Goal: Task Accomplishment & Management: Complete application form

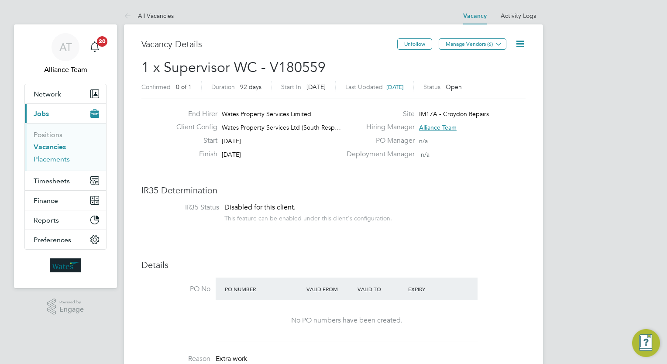
click at [49, 161] on link "Placements" at bounding box center [52, 159] width 36 height 8
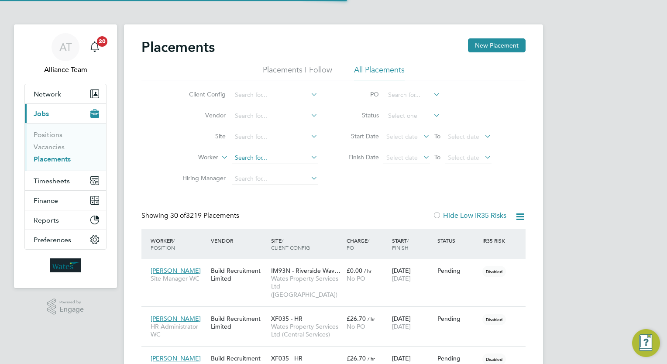
scroll to position [33, 61]
click at [269, 159] on input at bounding box center [275, 158] width 86 height 12
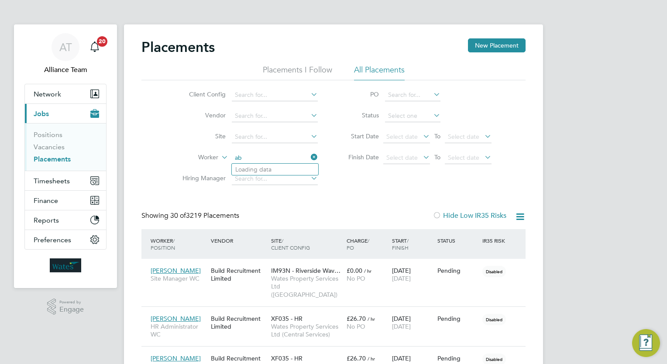
type input "a"
click at [40, 149] on link "Vacancies" at bounding box center [49, 147] width 31 height 8
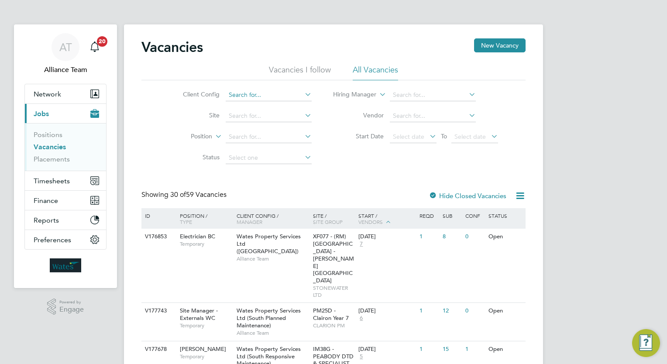
click at [253, 93] on input at bounding box center [269, 95] width 86 height 12
click at [370, 208] on li "Wates Property Services Ltd (South Responsive Maintenance)" at bounding box center [313, 214] width 177 height 12
type input "Wates Property Services Ltd (South Responsive Maintenance)"
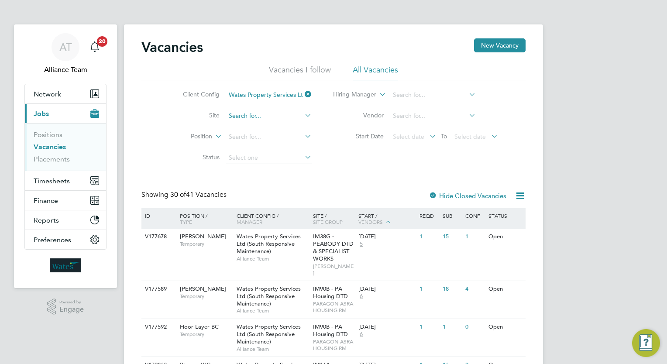
click at [256, 116] on input at bounding box center [269, 116] width 86 height 12
click at [266, 126] on li "IM17F - Croydon Disrepair" at bounding box center [268, 128] width 86 height 12
type input "IM17F - Croydon Disrepair"
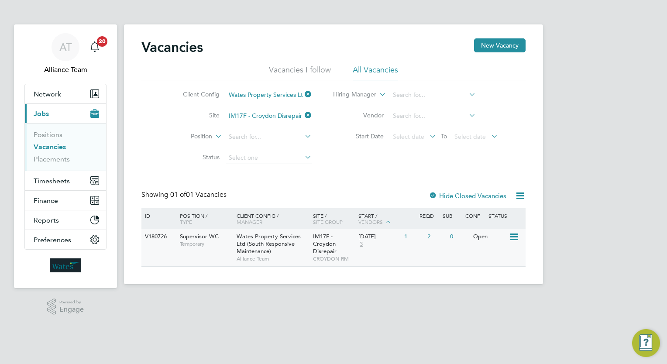
click at [425, 251] on div "V180726 Supervisor WC Temporary Wates Property Services Ltd (South Responsive M…" at bounding box center [334, 248] width 384 height 38
click at [273, 112] on input at bounding box center [269, 116] width 86 height 12
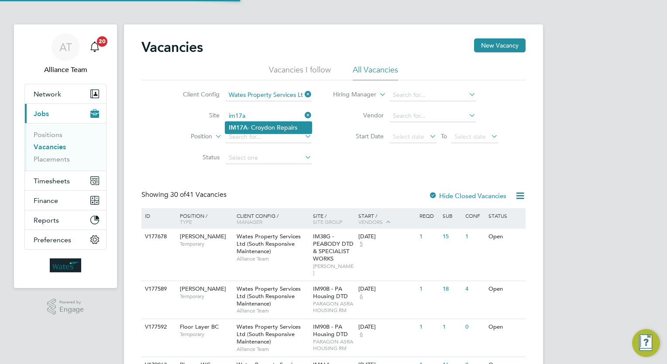
click at [275, 126] on li "IM17A - Croydon Repairs" at bounding box center [268, 128] width 86 height 12
type input "IM17A - Croydon Repairs"
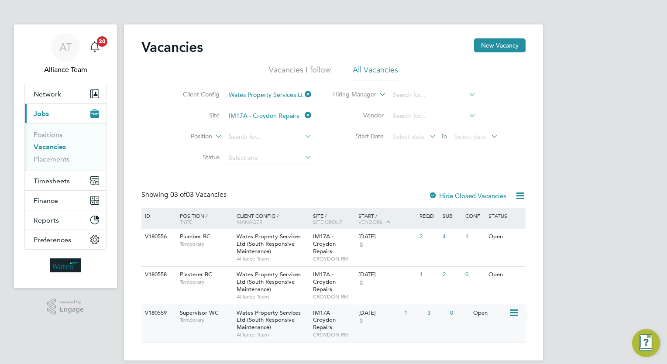
click at [310, 321] on div "Wates Property Services Ltd (South Responsive Maintenance) Alliance Team" at bounding box center [273, 324] width 76 height 38
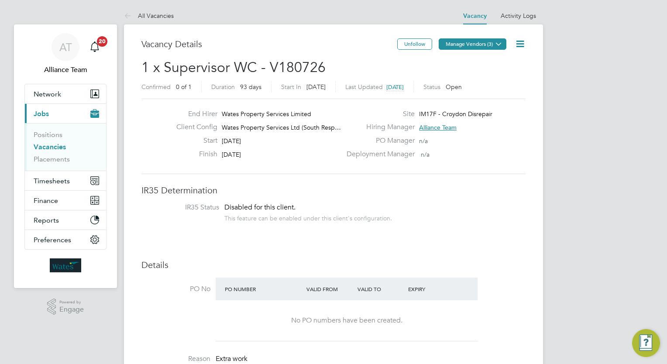
click at [478, 39] on button "Manage Vendors (3)" at bounding box center [473, 43] width 68 height 11
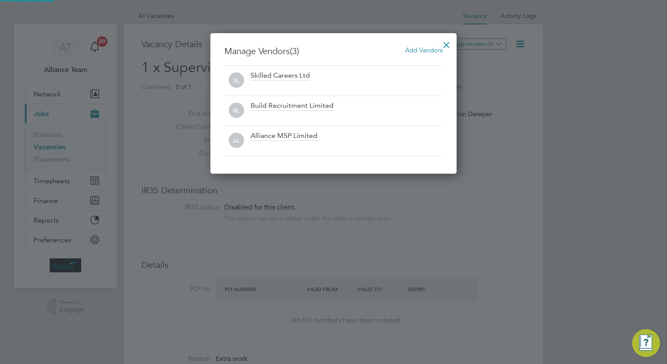
scroll to position [141, 247]
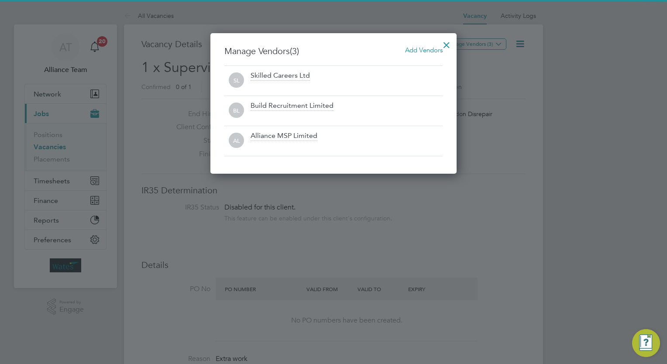
click at [422, 50] on span "Add Vendors" at bounding box center [424, 50] width 38 height 8
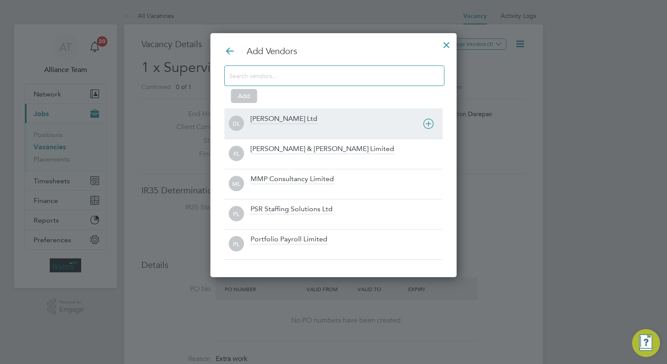
click at [263, 124] on div "[PERSON_NAME] Ltd" at bounding box center [347, 123] width 192 height 19
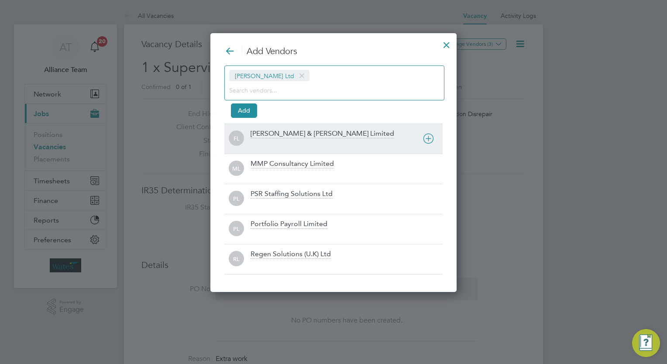
scroll to position [258, 247]
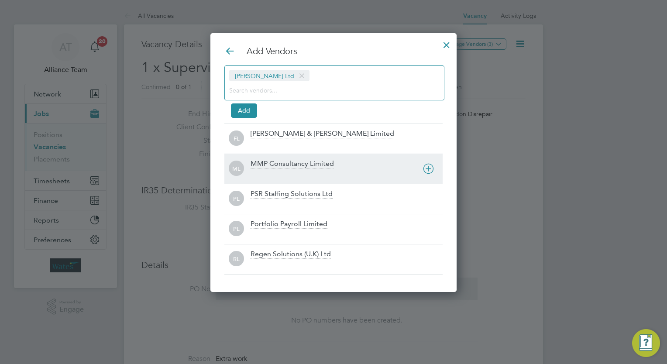
click at [277, 173] on div at bounding box center [347, 174] width 192 height 9
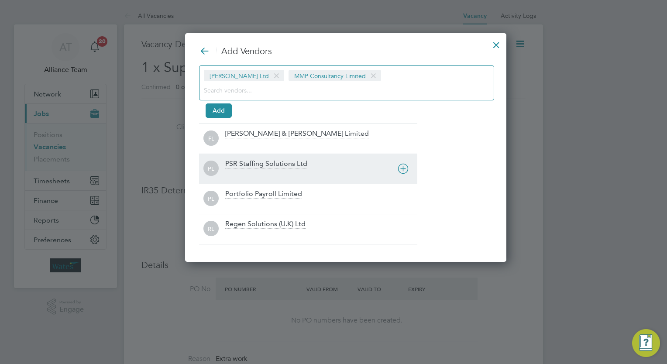
scroll to position [4, 4]
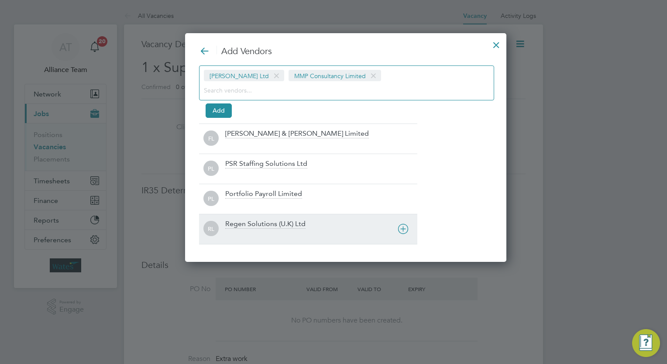
click at [270, 222] on div "Regen Solutions (U.K) Ltd" at bounding box center [265, 225] width 80 height 10
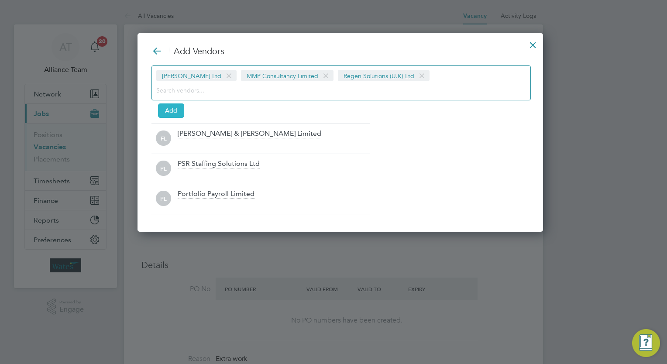
click at [166, 109] on button "Add" at bounding box center [171, 111] width 26 height 14
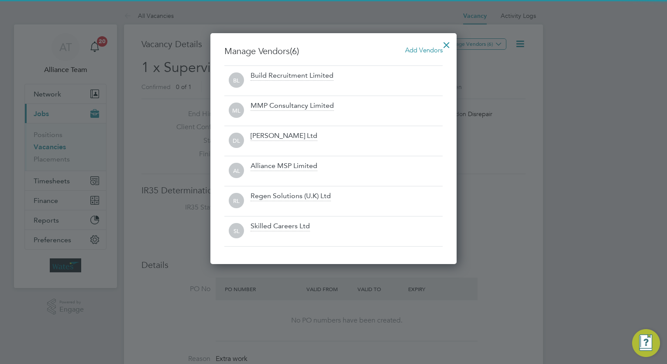
click at [449, 45] on div at bounding box center [447, 43] width 16 height 16
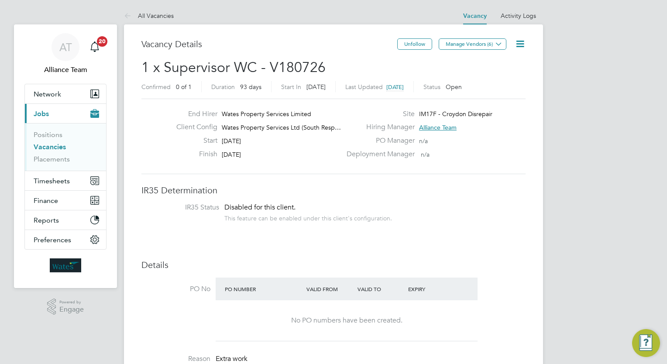
click at [518, 43] on icon at bounding box center [520, 43] width 11 height 11
click at [486, 93] on li "Followers" at bounding box center [499, 94] width 51 height 12
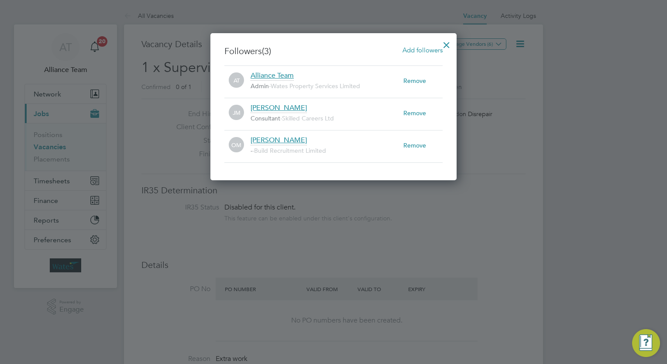
click at [410, 74] on div "Remove" at bounding box center [423, 80] width 39 height 19
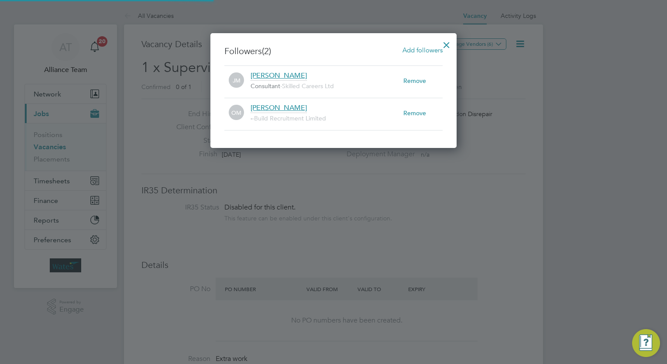
click at [410, 50] on span "Add followers" at bounding box center [423, 50] width 40 height 8
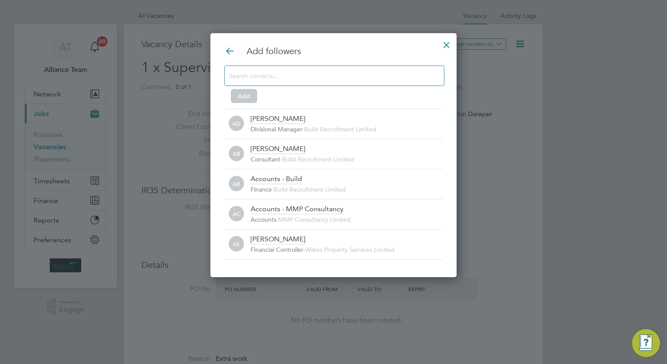
click at [299, 76] on input at bounding box center [327, 75] width 197 height 11
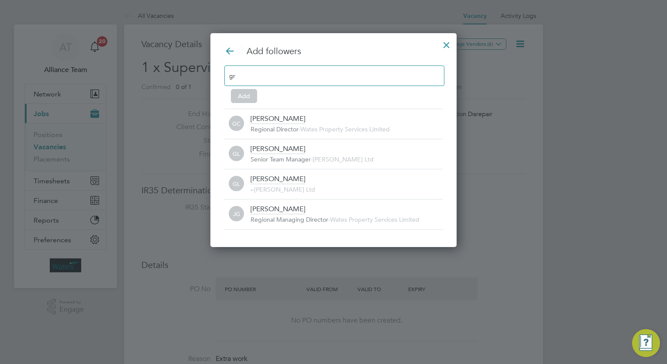
type input "g"
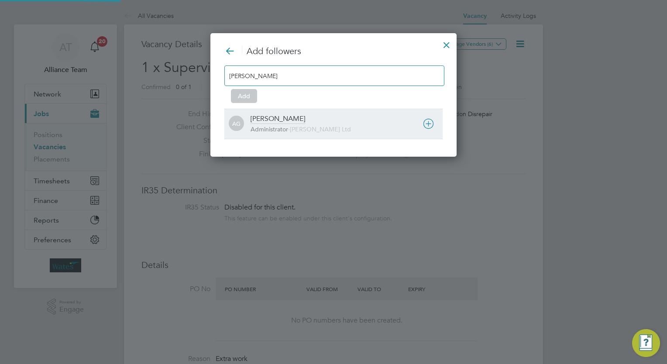
type input "amy gar"
click at [295, 124] on div "Amy Garcia Administrator - Daniel Owen Ltd" at bounding box center [347, 123] width 192 height 19
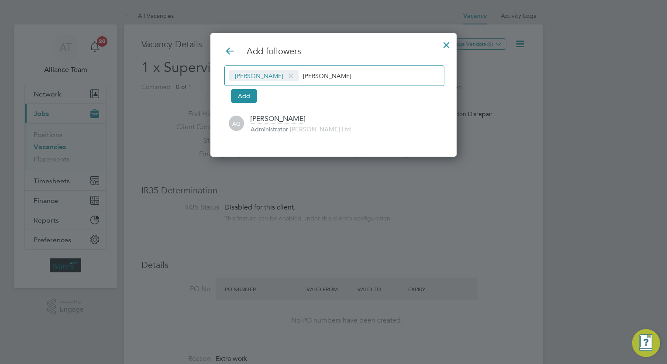
click at [318, 81] on input "amy gar" at bounding box center [330, 75] width 55 height 11
type input "a"
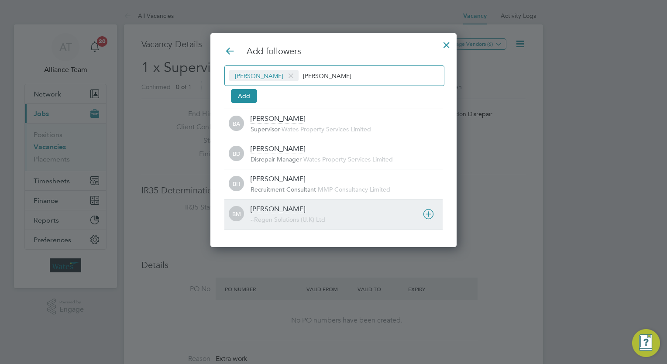
type input "billy"
click at [299, 201] on div "BM Billy Mcnamara - - Regen Solutions (U.K) Ltd" at bounding box center [334, 214] width 218 height 30
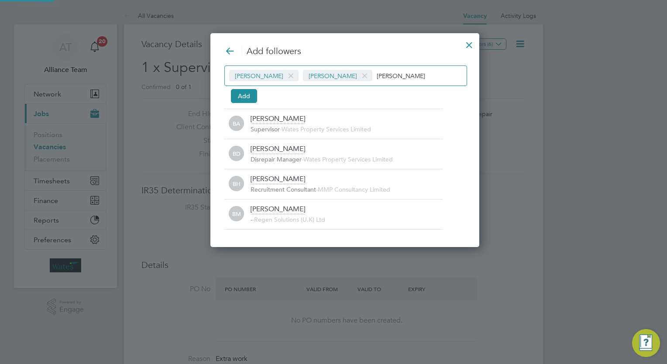
click at [386, 81] on input "billy" at bounding box center [404, 75] width 55 height 11
type input "b"
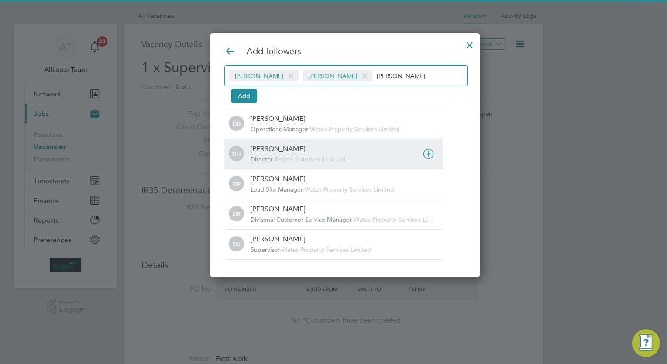
type input "darren"
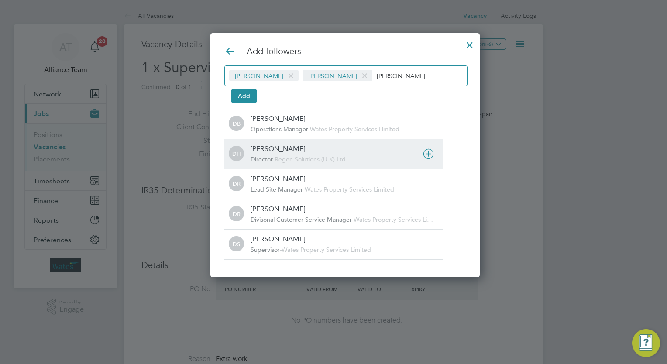
click at [295, 159] on span "Regen Solutions (U.K) Ltd" at bounding box center [310, 160] width 71 height 8
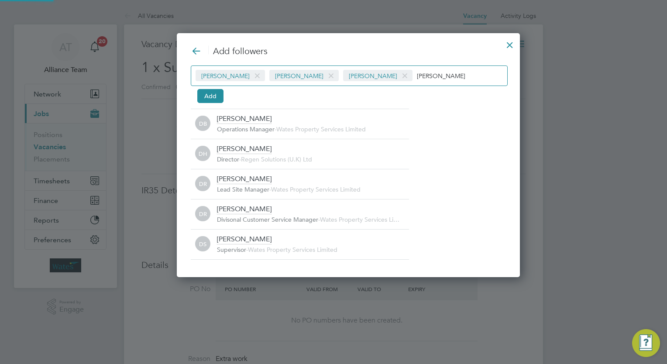
click at [427, 77] on input "darren" at bounding box center [444, 75] width 55 height 11
type input "d"
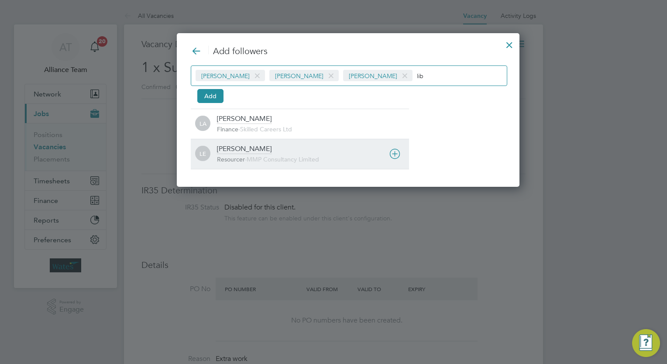
type input "lib"
click at [234, 157] on span "Resourcer" at bounding box center [231, 160] width 28 height 8
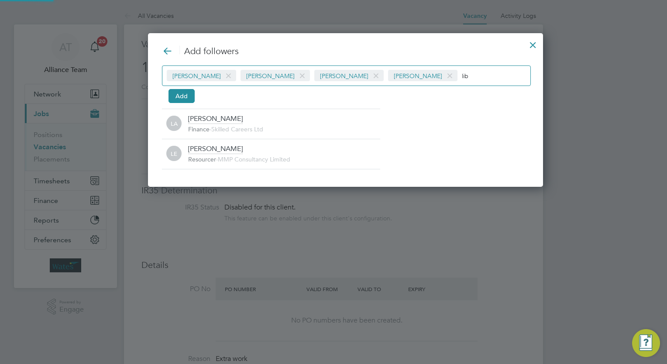
click at [446, 69] on div "Amy Garcia Billy Mcnamara Darren Hartman Libby Evans lib" at bounding box center [346, 76] width 369 height 21
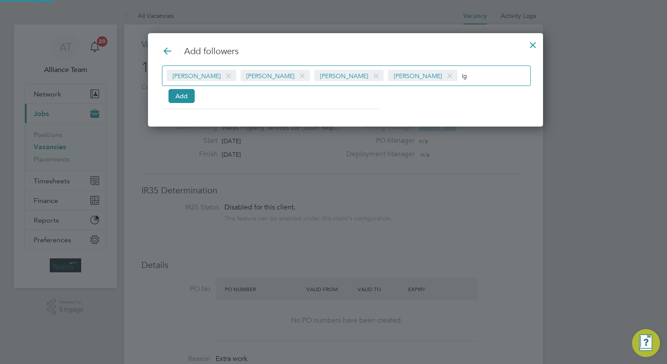
type input "l"
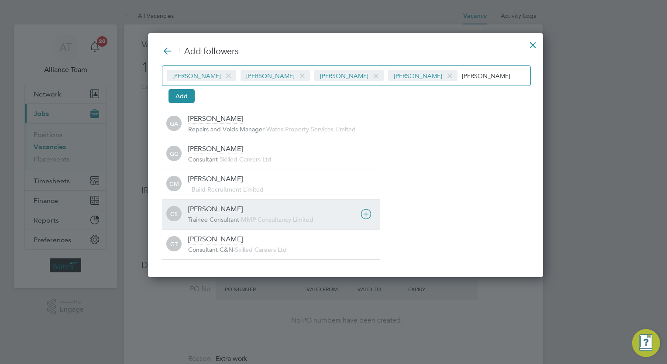
type input "george"
click at [241, 216] on span "-" at bounding box center [240, 220] width 2 height 8
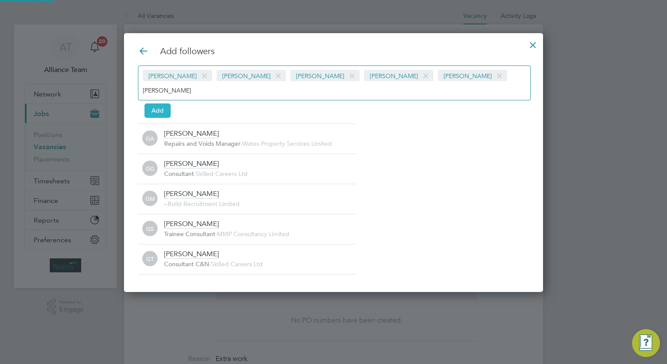
click at [152, 104] on button "Add" at bounding box center [158, 111] width 26 height 14
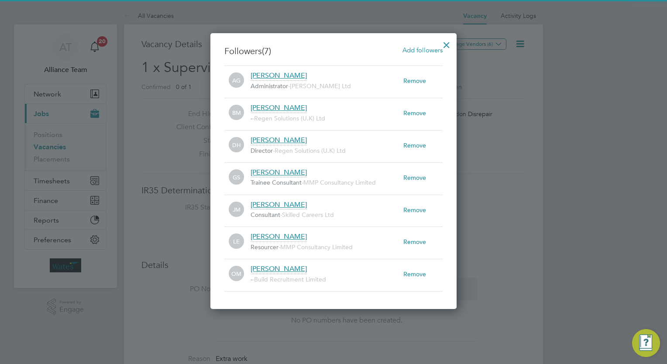
click at [446, 47] on div at bounding box center [447, 43] width 16 height 16
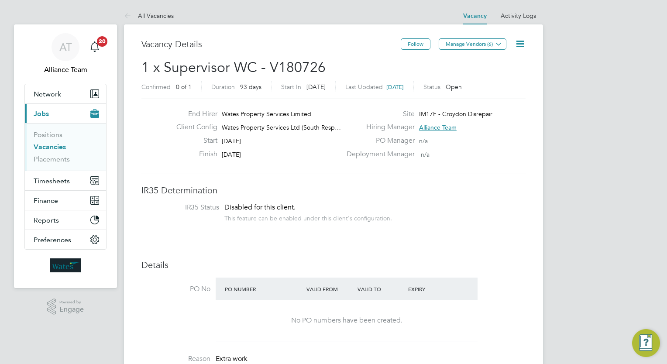
click at [517, 45] on icon at bounding box center [520, 43] width 11 height 11
click at [503, 77] on li "Update Status" at bounding box center [499, 77] width 51 height 12
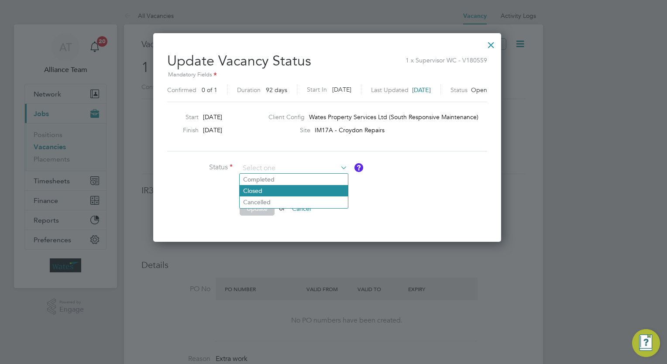
click at [273, 191] on li "Closed" at bounding box center [294, 190] width 108 height 11
type input "Closed"
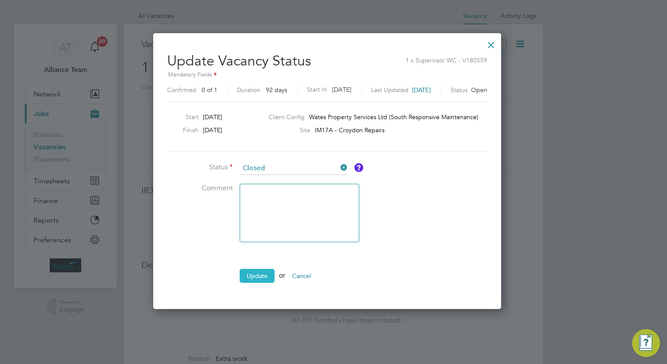
click at [259, 275] on button "Update" at bounding box center [257, 276] width 35 height 14
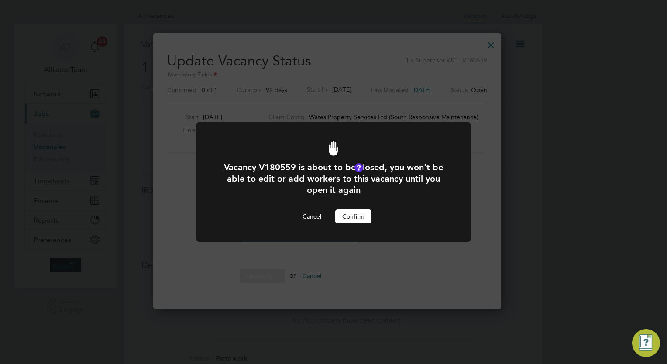
click at [353, 221] on button "Confirm" at bounding box center [353, 217] width 36 height 14
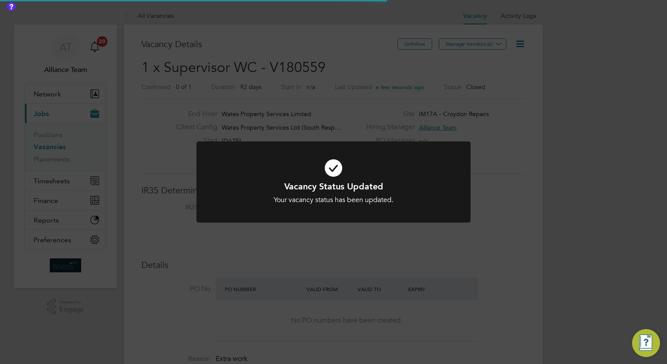
click at [544, 180] on div "Vacancy Status Updated Your vacancy status has been updated. Cancel Okay" at bounding box center [333, 182] width 667 height 364
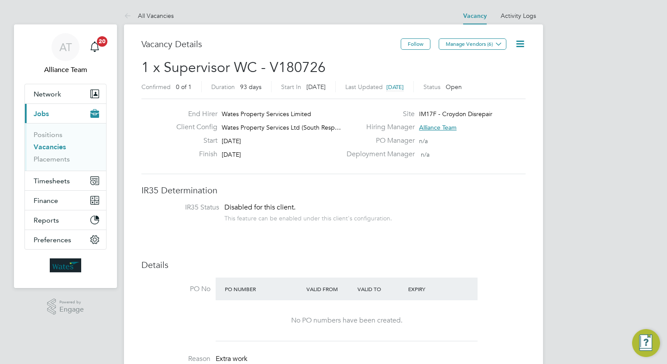
click at [516, 44] on icon at bounding box center [520, 43] width 11 height 11
click at [495, 93] on li "Followers" at bounding box center [499, 94] width 51 height 12
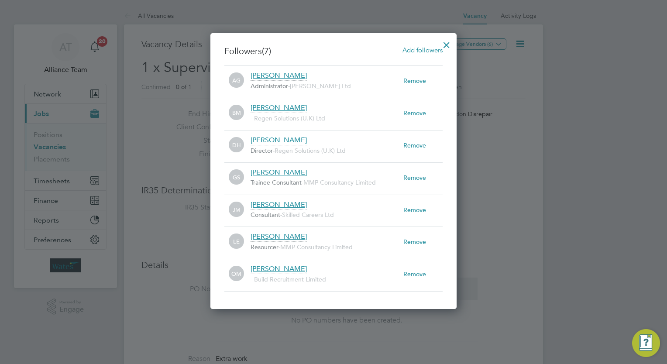
click at [451, 42] on div at bounding box center [447, 43] width 16 height 16
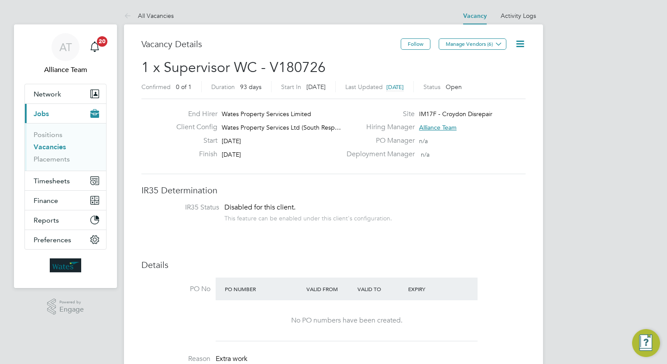
click at [521, 17] on link "Activity Logs" at bounding box center [518, 16] width 35 height 8
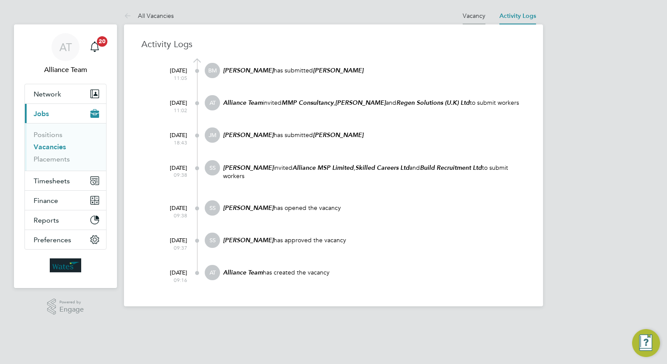
click at [473, 15] on link "Vacancy" at bounding box center [474, 16] width 23 height 8
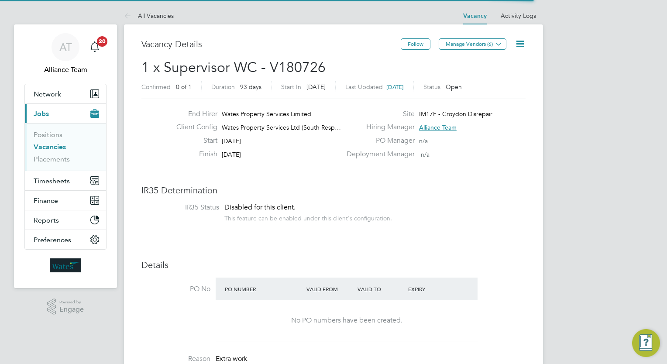
scroll to position [15, 136]
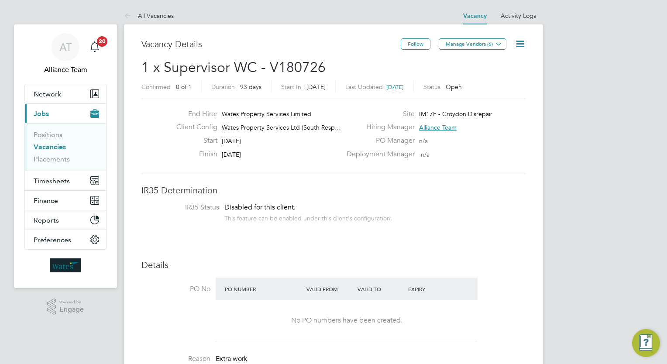
click at [59, 146] on link "Vacancies" at bounding box center [50, 147] width 32 height 8
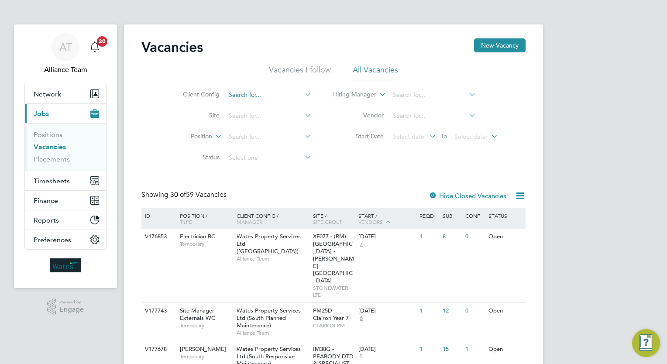
click at [253, 96] on input at bounding box center [269, 95] width 86 height 12
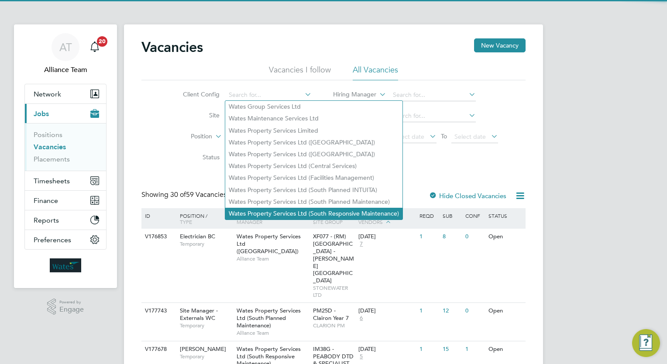
click at [373, 216] on li "Wates Property Services Ltd (South Responsive Maintenance)" at bounding box center [313, 214] width 177 height 12
type input "Wates Property Services Ltd (South Responsive Maintenance)"
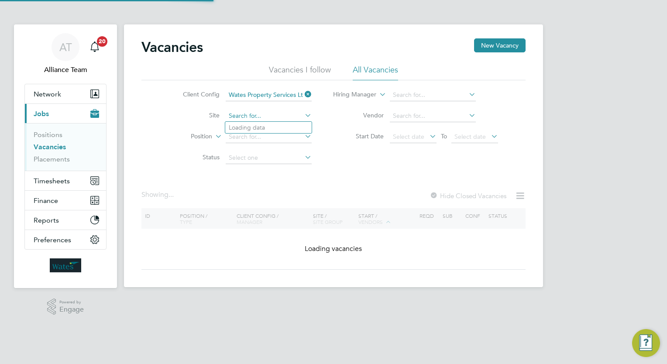
click at [262, 116] on input at bounding box center [269, 116] width 86 height 12
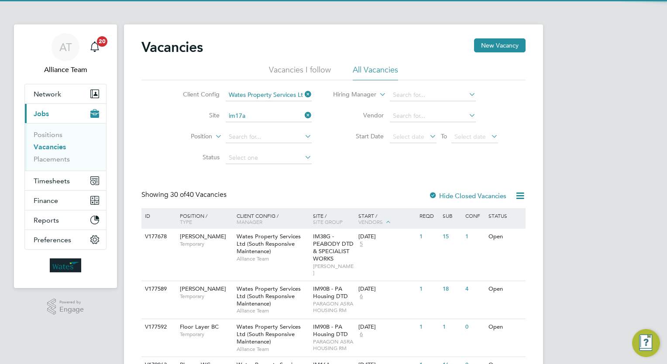
click at [267, 129] on li "IM17A - Croydon Repairs" at bounding box center [268, 128] width 86 height 12
type input "IM17A - Croydon Repairs"
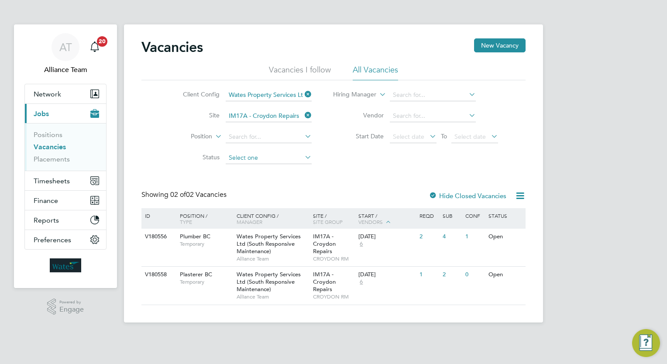
click at [263, 160] on input at bounding box center [269, 158] width 86 height 12
click at [265, 225] on li "Closed" at bounding box center [268, 226] width 86 height 11
type input "Closed"
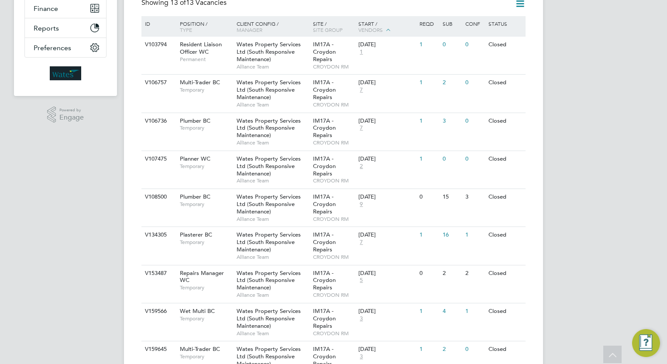
scroll to position [390, 0]
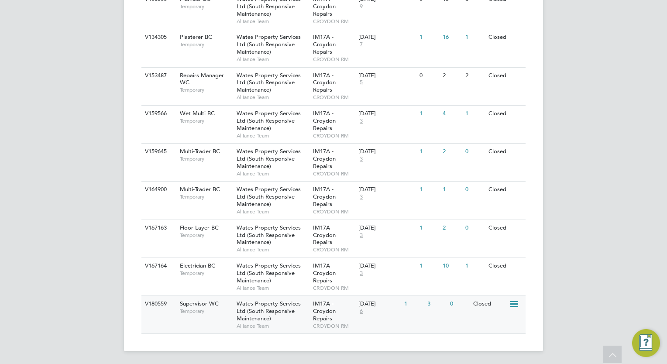
click at [337, 325] on span "CROYDON RM" at bounding box center [333, 326] width 41 height 7
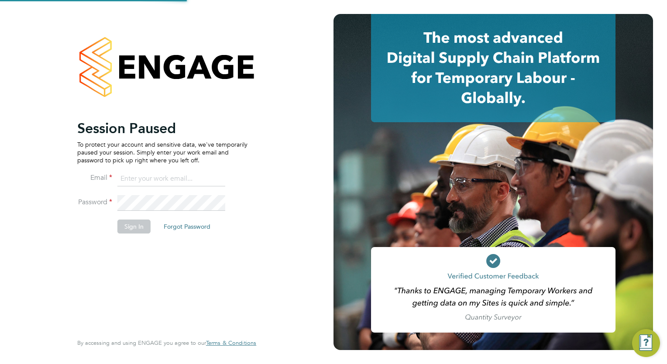
type input "[EMAIL_ADDRESS][DOMAIN_NAME]"
click at [135, 223] on button "Sign In" at bounding box center [134, 227] width 33 height 14
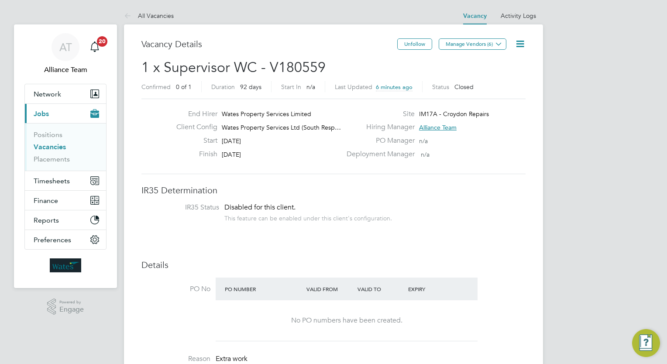
click at [287, 69] on span "1 x Supervisor WC - V180559" at bounding box center [234, 67] width 184 height 17
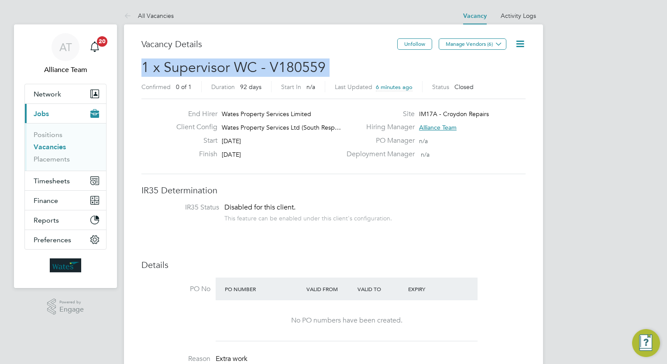
click at [287, 69] on span "1 x Supervisor WC - V180559" at bounding box center [234, 67] width 184 height 17
copy h2 "1 x Supervisor WC - V180559 Confirmed"
click at [51, 148] on link "Vacancies" at bounding box center [50, 147] width 32 height 8
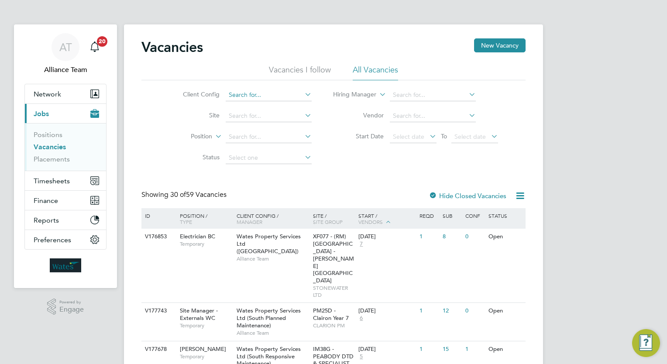
click at [260, 97] on input at bounding box center [269, 95] width 86 height 12
click at [321, 212] on li "Wates Property Services Ltd (South Responsive Maintenance)" at bounding box center [313, 214] width 177 height 12
type input "Wates Property Services Ltd (South Responsive Maintenance)"
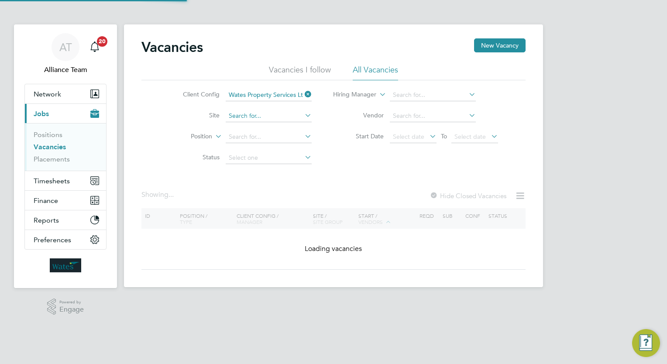
click at [251, 118] on input at bounding box center [269, 116] width 86 height 12
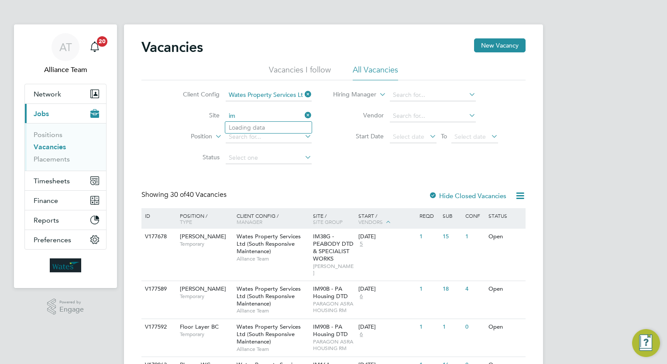
type input "i"
type input "im28"
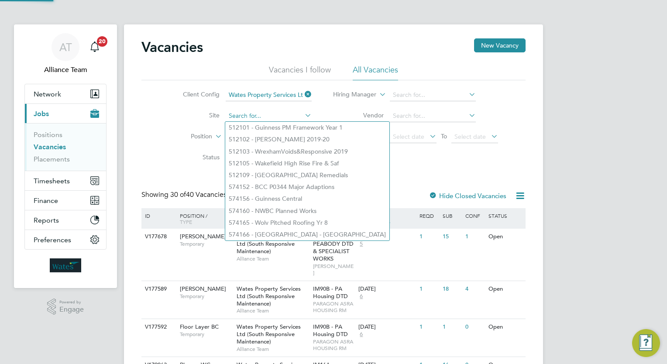
click at [263, 121] on input at bounding box center [269, 116] width 86 height 12
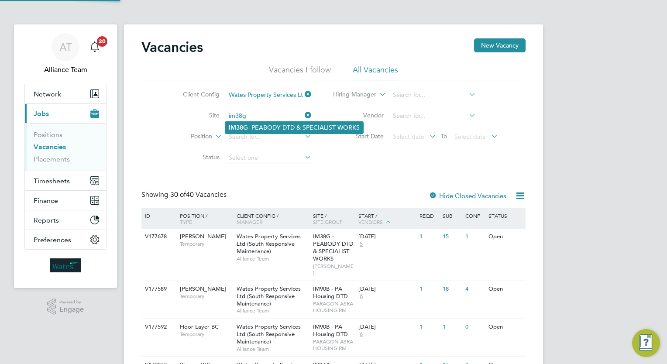
click at [271, 131] on li "IM38G - PEABODY DTD & SPECIALIST WORKS" at bounding box center [294, 128] width 138 height 12
type input "IM38G - PEABODY DTD & SPECIALIST WORKS"
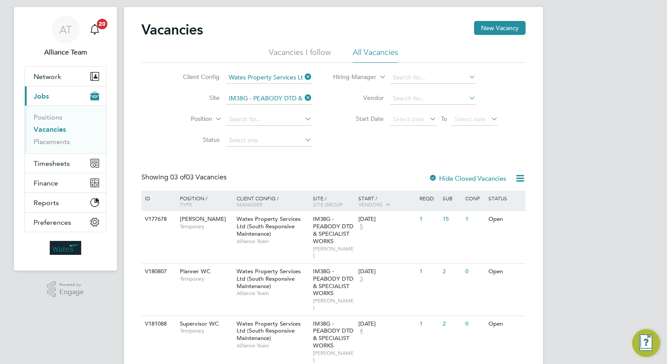
scroll to position [32, 0]
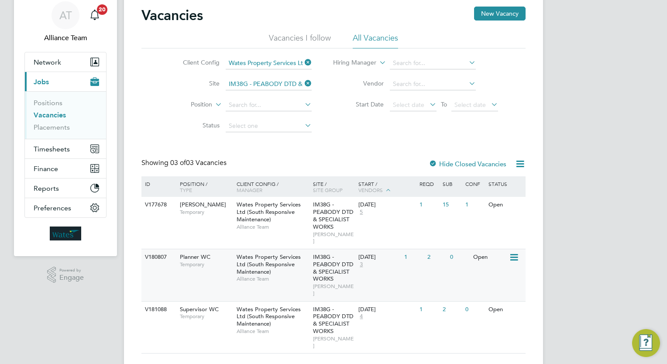
click at [394, 263] on div "02 Oct 2025 3" at bounding box center [379, 261] width 46 height 24
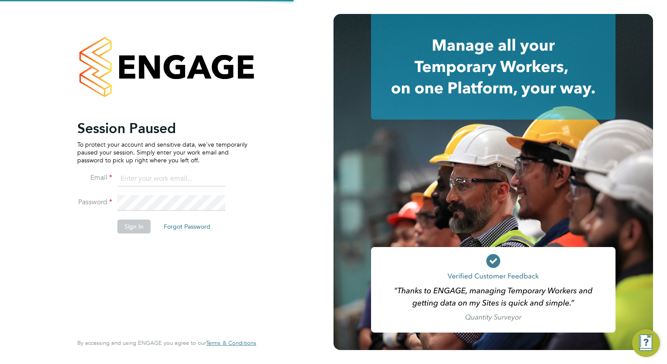
type input "wates@alliance-msp.co.uk"
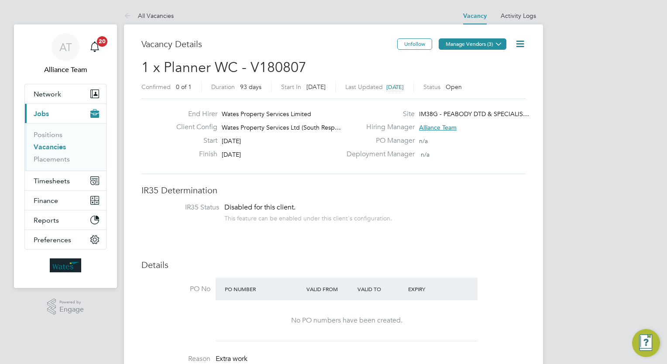
click at [491, 43] on button "Manage Vendors (3)" at bounding box center [473, 43] width 68 height 11
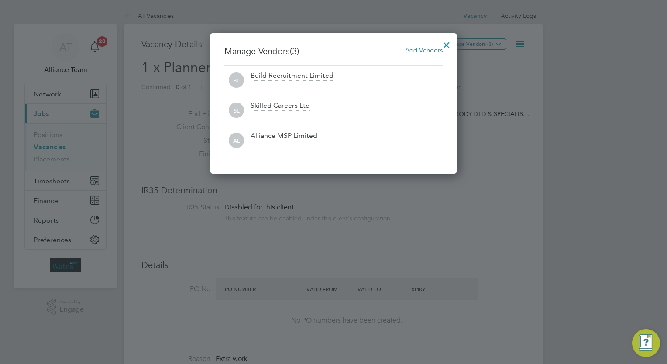
click at [429, 46] on span "Add Vendors" at bounding box center [424, 50] width 38 height 8
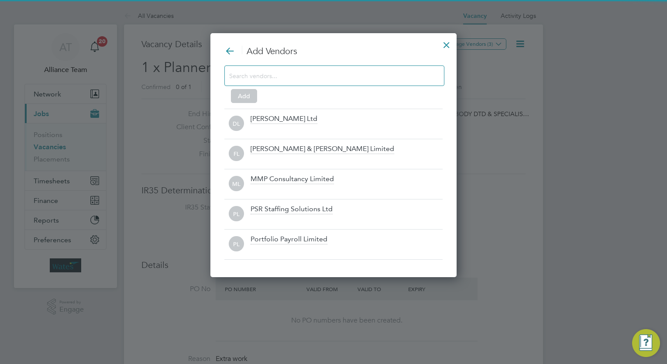
scroll to position [244, 247]
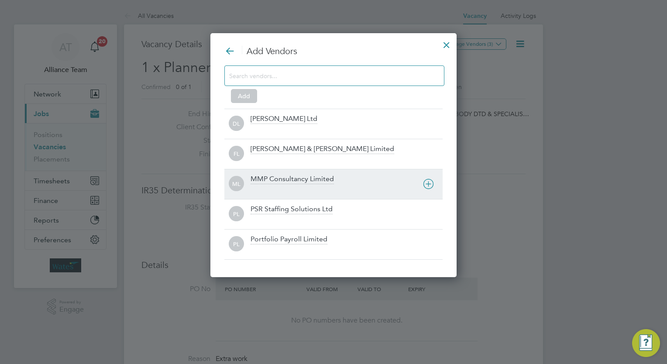
click at [277, 178] on div "MMP Consultancy Limited" at bounding box center [292, 180] width 83 height 10
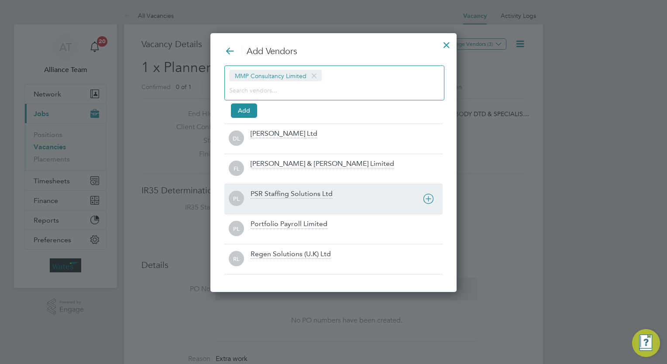
scroll to position [258, 247]
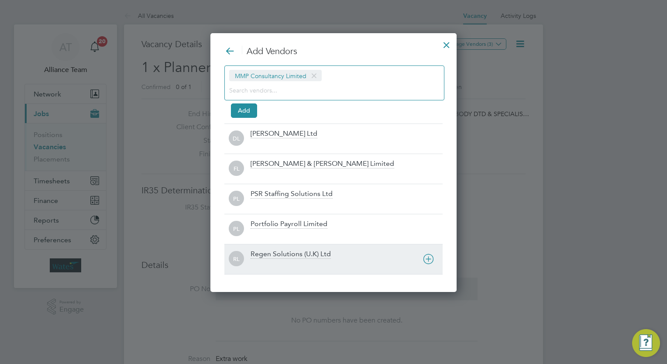
click at [264, 257] on div "Regen Solutions (U.K) Ltd" at bounding box center [291, 255] width 80 height 10
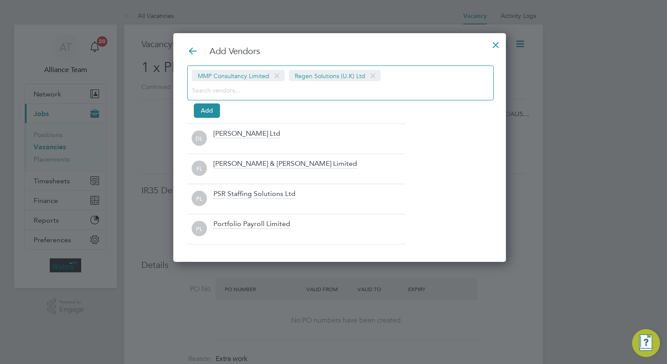
scroll to position [4, 4]
click at [201, 111] on button "Add" at bounding box center [207, 111] width 26 height 14
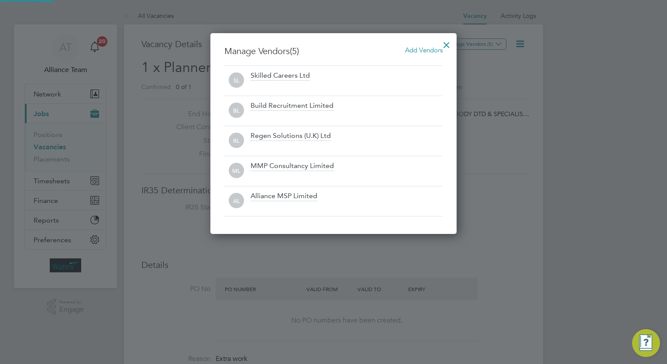
click at [446, 47] on div at bounding box center [447, 43] width 16 height 16
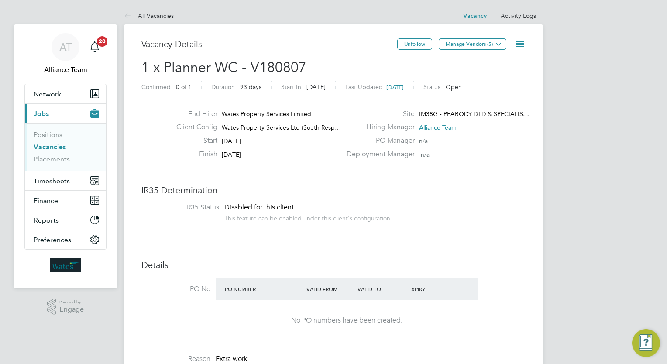
click at [517, 45] on icon at bounding box center [520, 43] width 11 height 11
click at [492, 96] on li "Followers" at bounding box center [499, 94] width 51 height 12
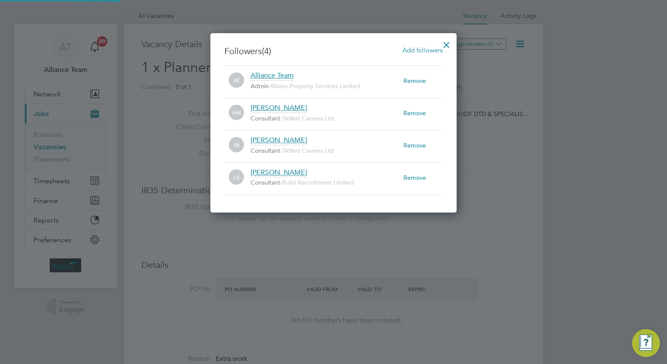
click at [421, 48] on span "Add followers" at bounding box center [423, 50] width 40 height 8
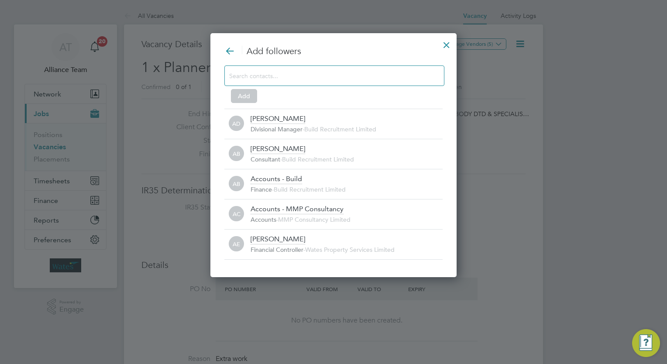
click at [349, 67] on div at bounding box center [335, 76] width 220 height 21
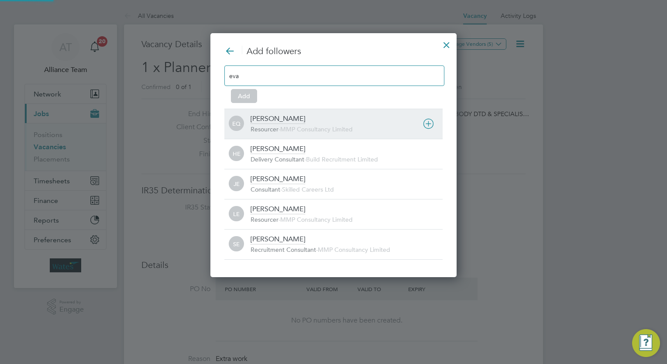
type input "eva"
click at [304, 127] on span "MMP Consultancy Limited" at bounding box center [316, 129] width 73 height 8
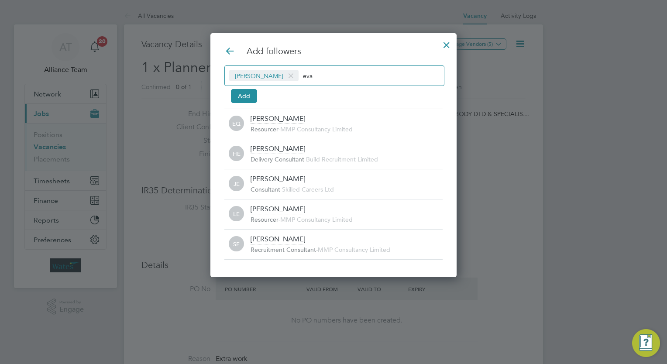
click at [321, 82] on div "Eva Quinn eva" at bounding box center [335, 76] width 220 height 21
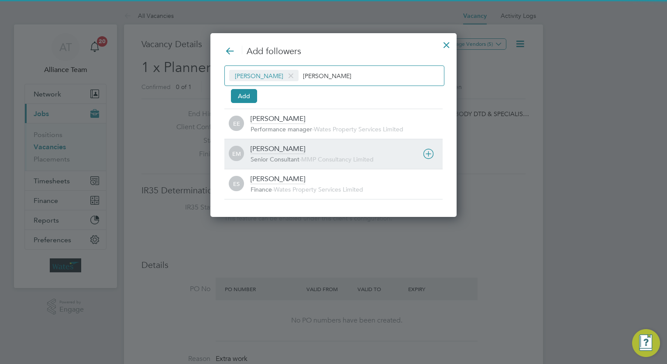
type input "emily"
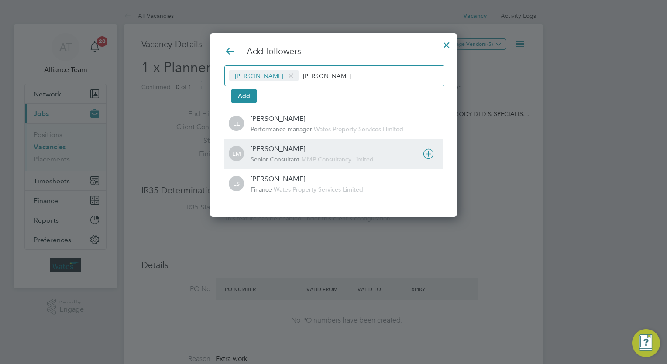
click at [301, 160] on span "-" at bounding box center [301, 160] width 2 height 8
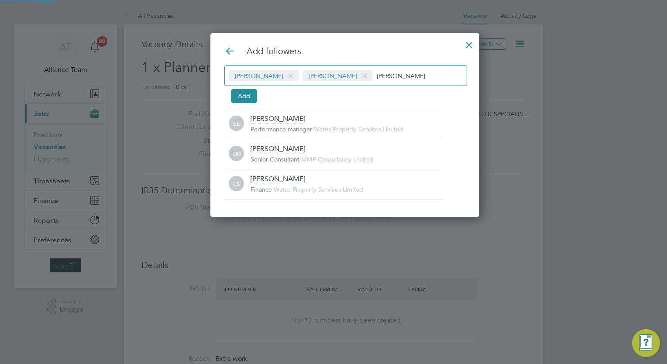
click at [386, 74] on input "emily" at bounding box center [404, 75] width 55 height 11
type input "e"
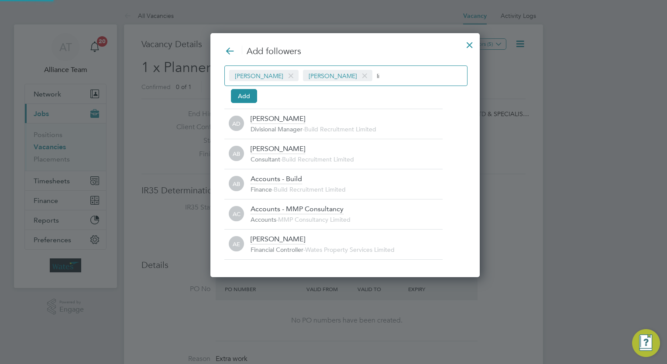
type input "l"
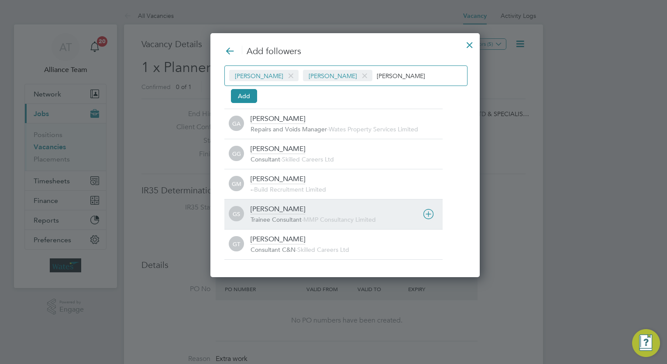
type input "george"
click at [292, 214] on div "George Stacey Trainee Consultant - MMP Consultancy Limited" at bounding box center [347, 214] width 192 height 19
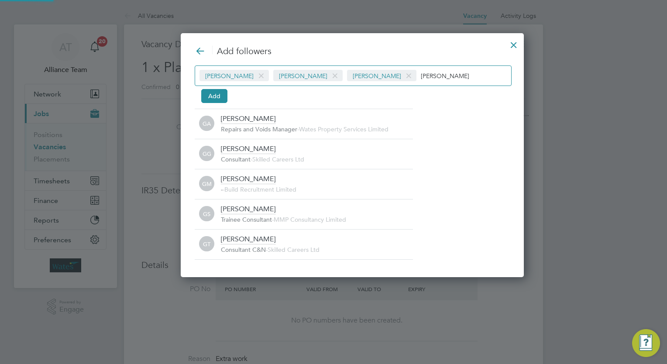
click at [430, 73] on input "george" at bounding box center [448, 75] width 55 height 11
type input "g"
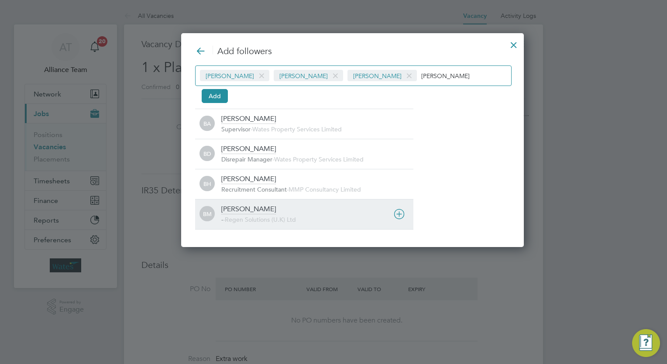
type input "billy"
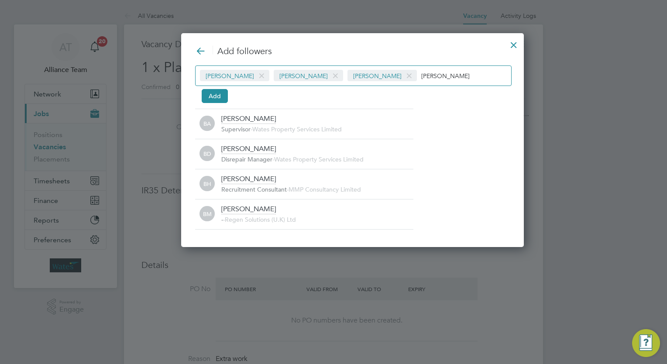
click at [274, 223] on div "- - Regen Solutions (U.K) Ltd" at bounding box center [317, 220] width 192 height 9
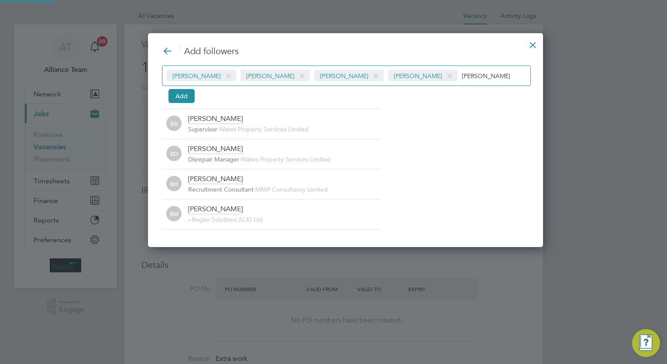
click at [462, 70] on input "billy" at bounding box center [489, 75] width 55 height 11
type input "b"
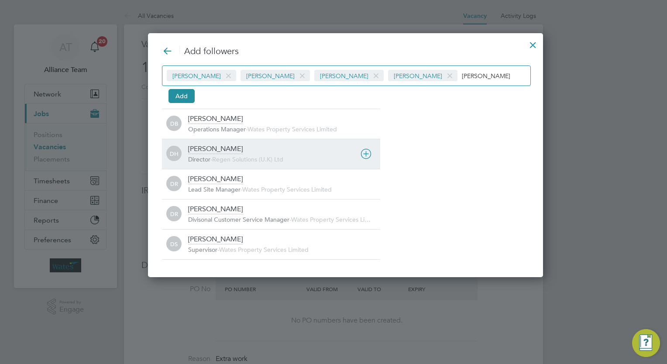
type input "darren"
click at [233, 150] on div "Darren Hartman" at bounding box center [215, 150] width 55 height 10
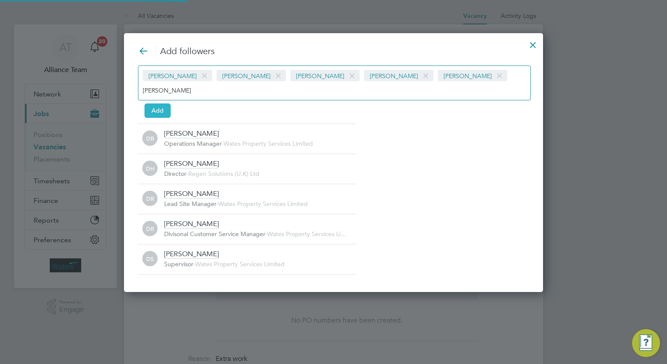
click at [161, 104] on button "Add" at bounding box center [158, 111] width 26 height 14
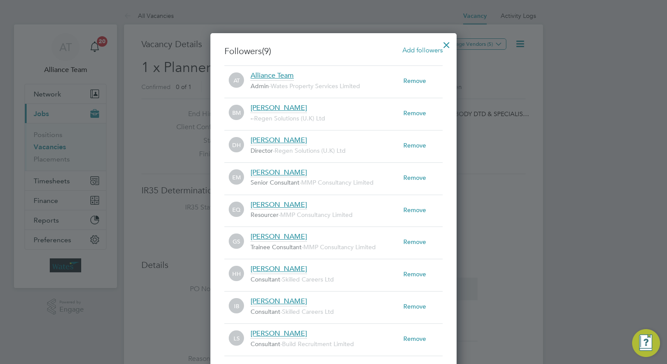
click at [445, 44] on div at bounding box center [447, 43] width 16 height 16
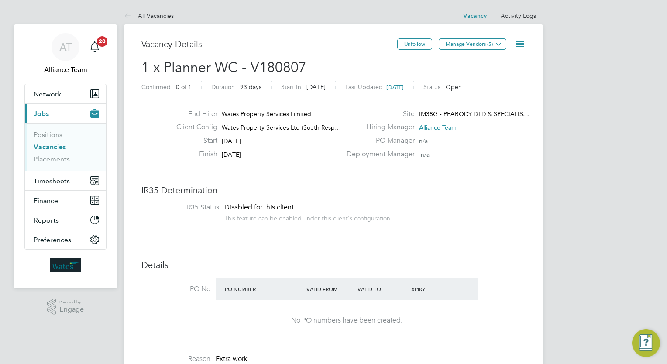
click at [238, 65] on span "1 x Planner WC - V180807" at bounding box center [224, 67] width 165 height 17
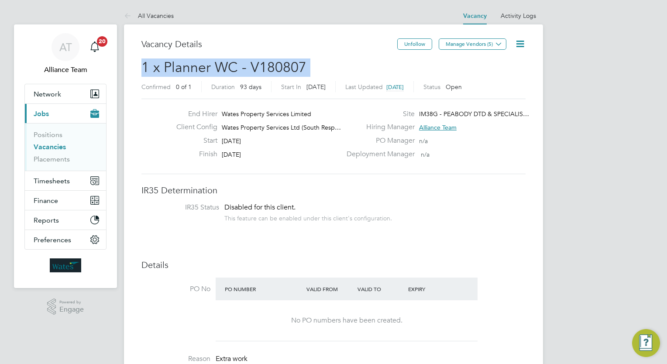
click at [238, 65] on span "1 x Planner WC - V180807" at bounding box center [224, 67] width 165 height 17
copy h2 "1 x Planner WC - V180807 Confirmed"
click at [56, 158] on link "Placements" at bounding box center [52, 159] width 36 height 8
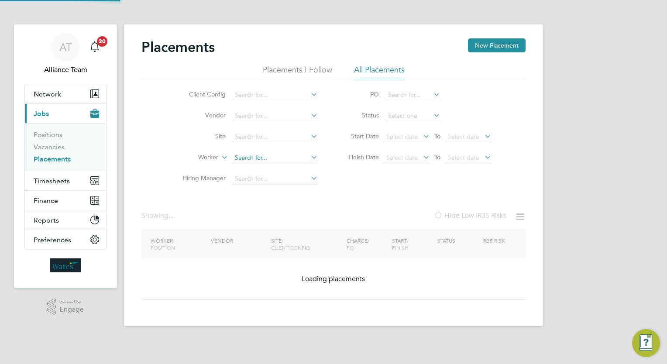
click at [275, 157] on input at bounding box center [275, 158] width 86 height 12
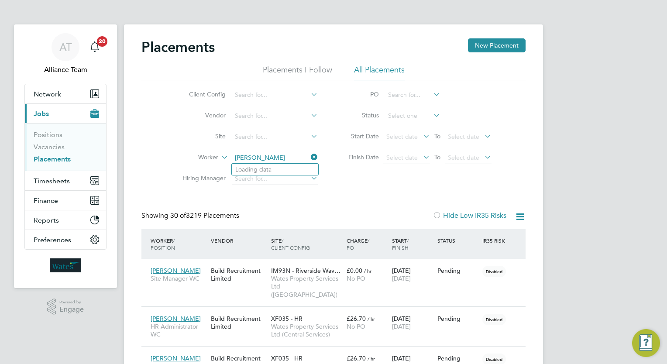
scroll to position [33, 61]
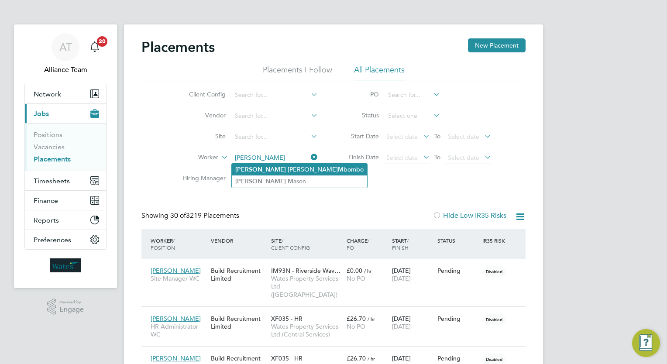
click at [279, 167] on li "Carl -Eddy M bombo" at bounding box center [299, 170] width 135 height 12
type input "Carl-Eddy Mbombo"
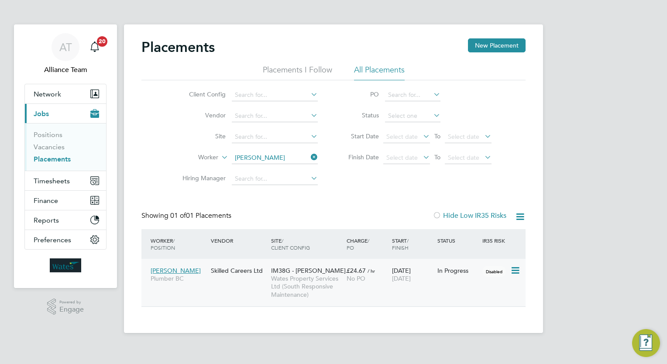
click at [385, 271] on div "£24.67 / hr No PO" at bounding box center [367, 275] width 45 height 24
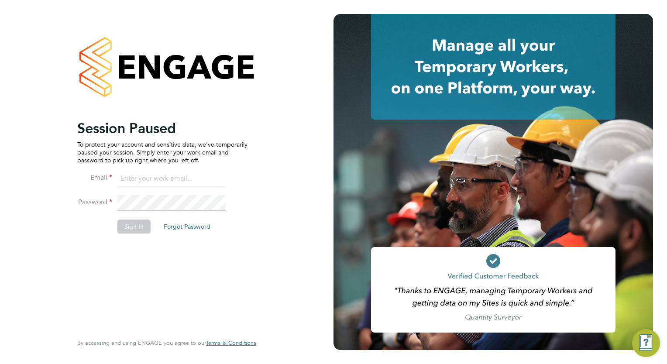
type input "wates@alliance-msp.co.uk"
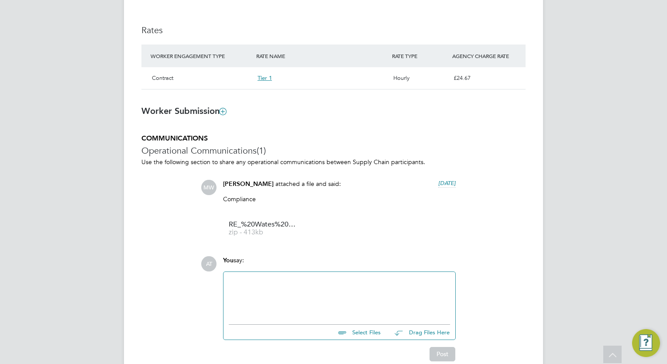
scroll to position [601, 0]
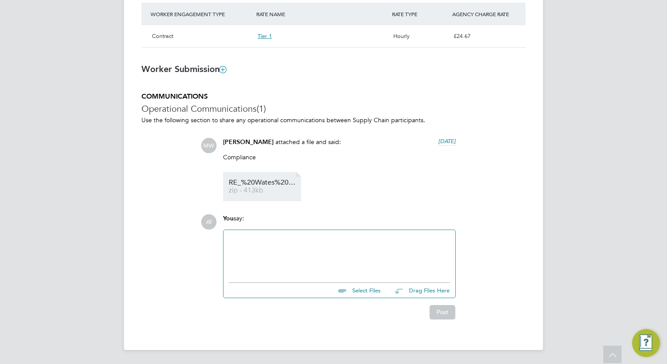
click at [258, 184] on span "RE_%20Wates%20Starter%20Pack%20%E2%80%93%20Certificate%20of%20Compliance%20(COC…" at bounding box center [264, 183] width 70 height 7
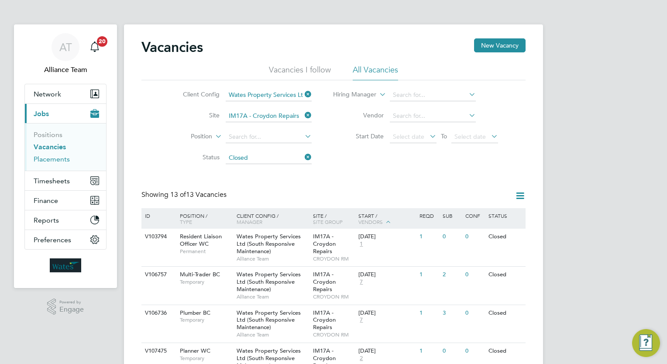
click at [57, 160] on link "Placements" at bounding box center [52, 159] width 36 height 8
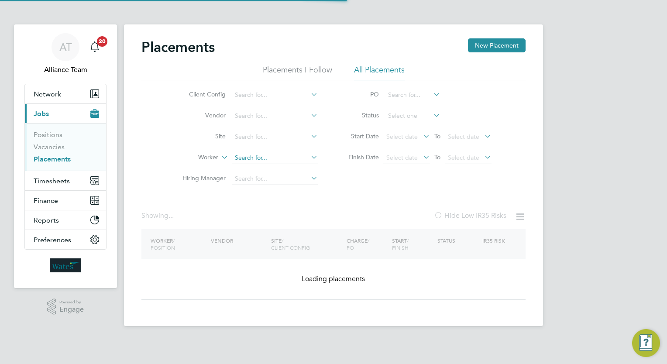
click at [285, 155] on input at bounding box center [275, 158] width 86 height 12
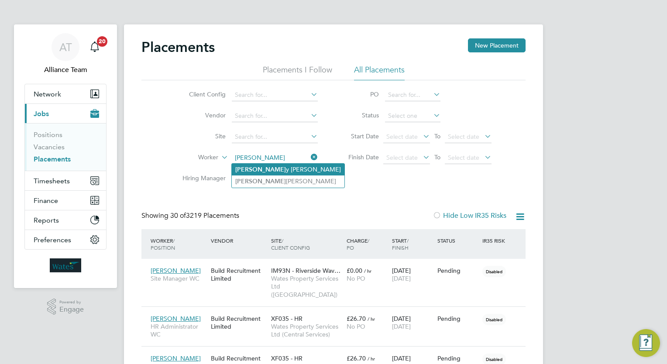
click at [280, 168] on li "[PERSON_NAME]" at bounding box center [288, 170] width 113 height 12
type input "[PERSON_NAME]"
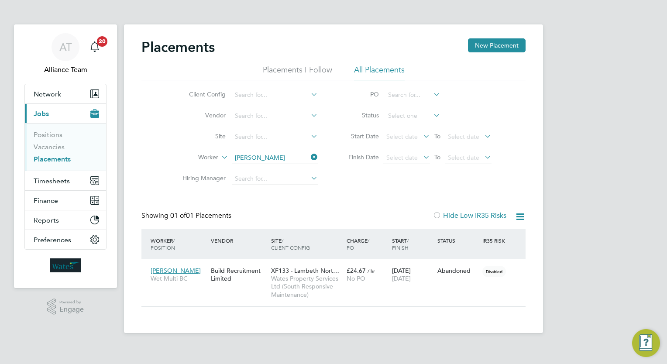
click at [291, 162] on input "[PERSON_NAME]" at bounding box center [275, 158] width 86 height 12
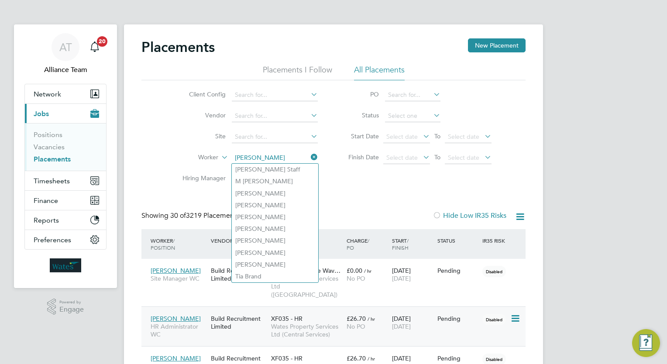
scroll to position [33, 61]
type input "michael"
click at [269, 135] on input at bounding box center [275, 137] width 86 height 12
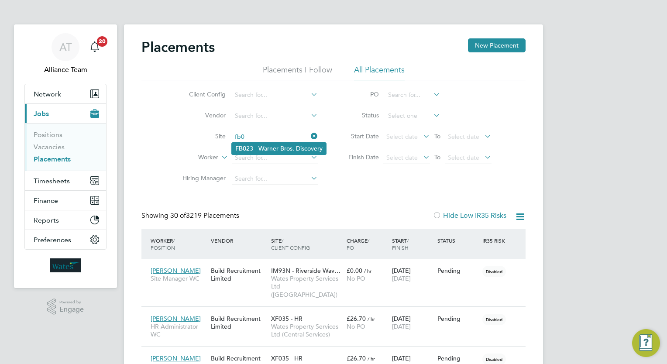
click at [278, 144] on li "FB0 23 - Warner Bros. Discovery" at bounding box center [279, 149] width 94 height 12
type input "FB023 - Warner Bros. Discovery"
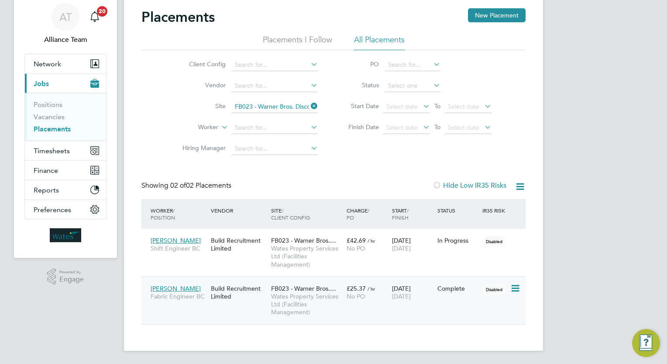
click at [355, 298] on span "No PO" at bounding box center [356, 297] width 19 height 8
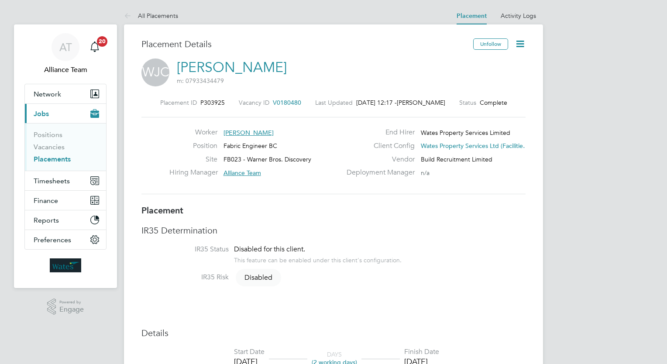
click at [283, 101] on span "V0180480" at bounding box center [287, 103] width 28 height 8
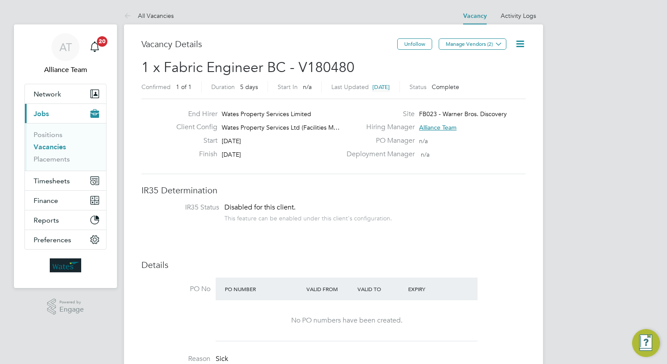
click at [353, 50] on div "Vacancy Details" at bounding box center [270, 48] width 256 height 20
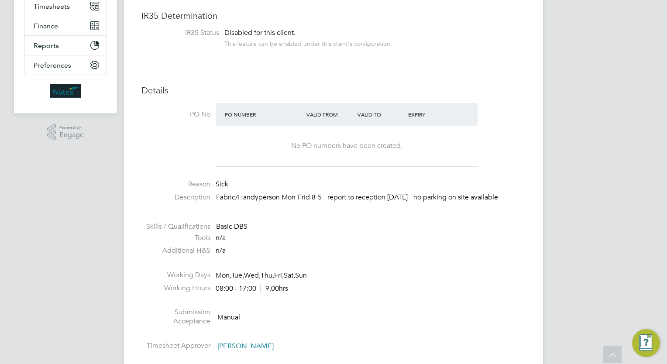
scroll to position [262, 0]
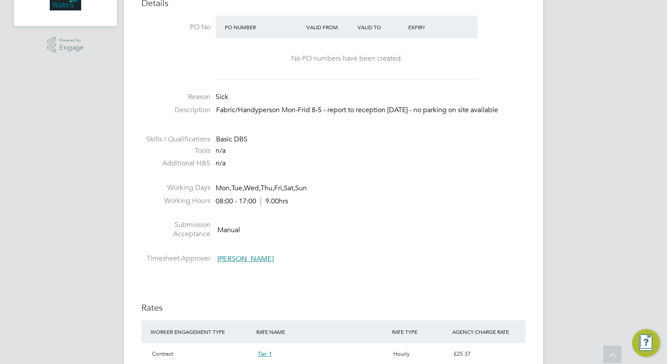
click at [353, 50] on div "No PO numbers have been created." at bounding box center [347, 58] width 245 height 41
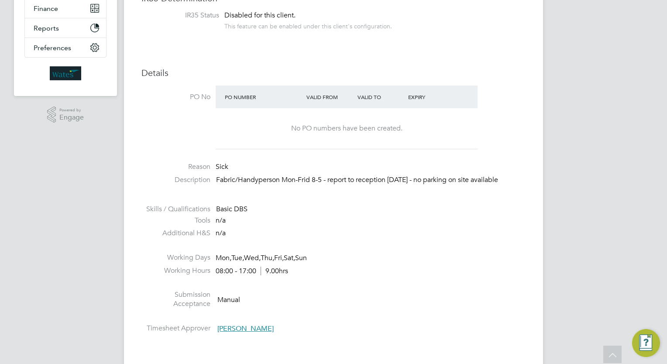
scroll to position [210, 0]
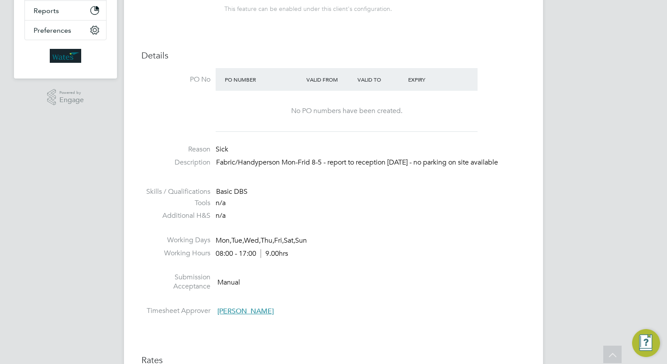
click at [416, 271] on li at bounding box center [334, 267] width 384 height 11
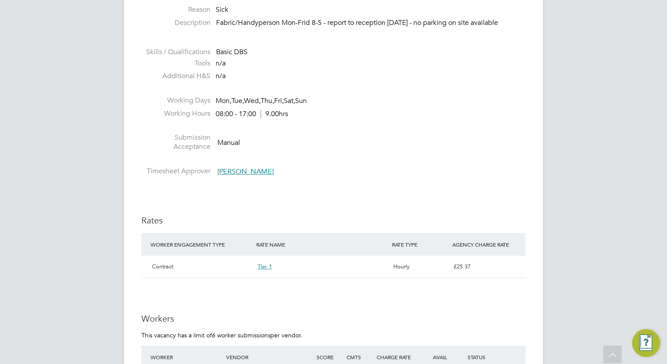
scroll to position [14, 173]
click at [62, 141] on div "AT Alliance Team Notifications 20 Applications: Network Team Members Businesses…" at bounding box center [333, 216] width 667 height 1131
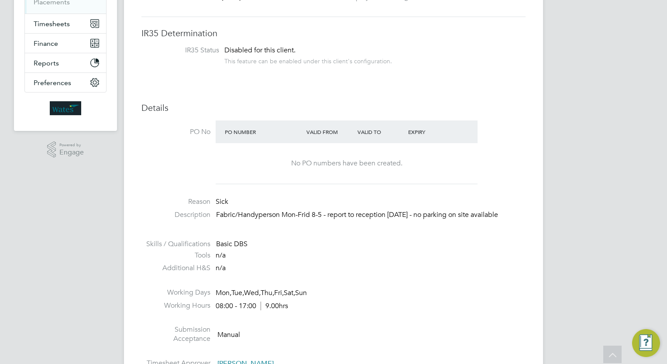
scroll to position [122, 0]
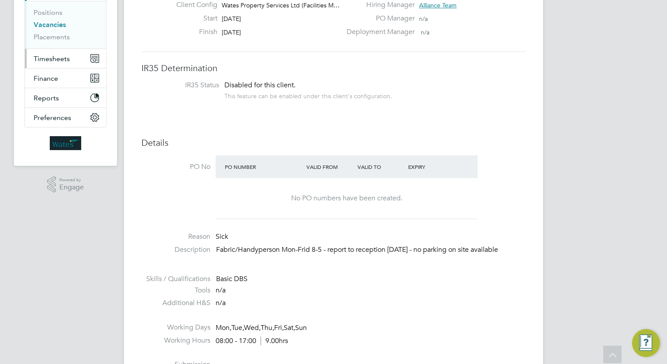
click at [58, 59] on span "Timesheets" at bounding box center [52, 59] width 36 height 8
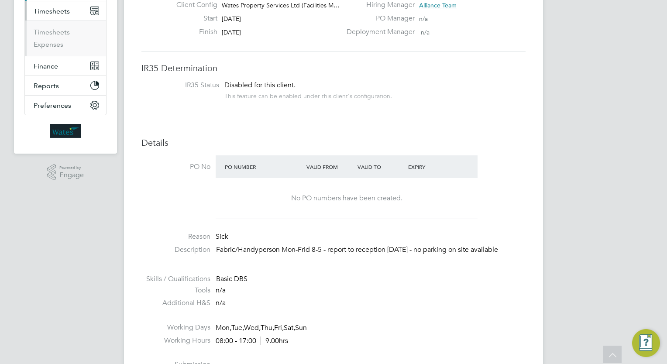
click at [58, 15] on span "Timesheets" at bounding box center [52, 11] width 36 height 8
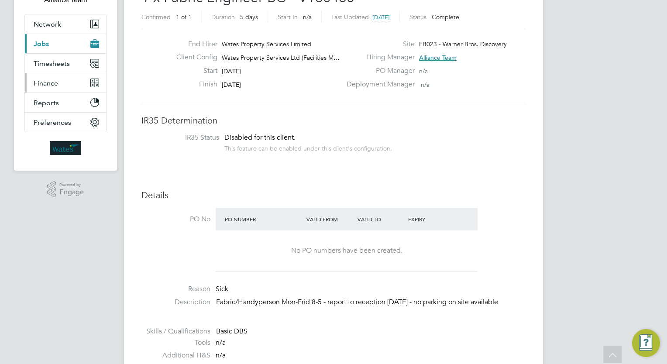
scroll to position [52, 0]
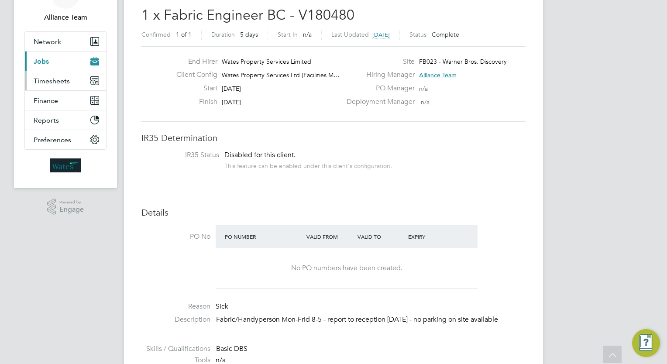
click at [54, 82] on span "Timesheets" at bounding box center [52, 81] width 36 height 8
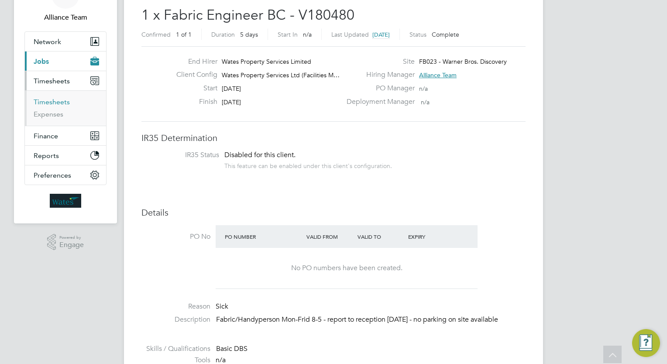
click at [50, 102] on link "Timesheets" at bounding box center [52, 102] width 36 height 8
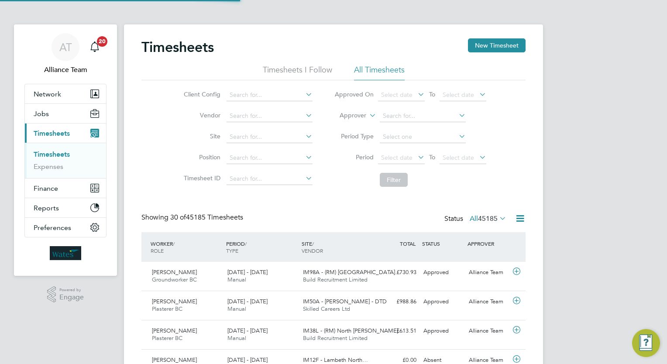
scroll to position [22, 76]
click at [347, 115] on label "Approver" at bounding box center [346, 115] width 39 height 9
click at [348, 122] on li "Worker" at bounding box center [345, 125] width 43 height 11
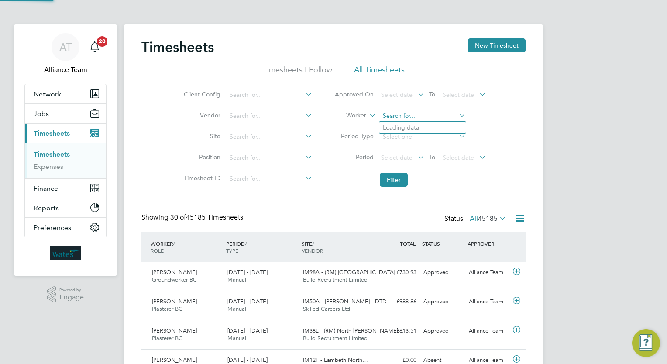
click at [425, 119] on input at bounding box center [423, 116] width 86 height 12
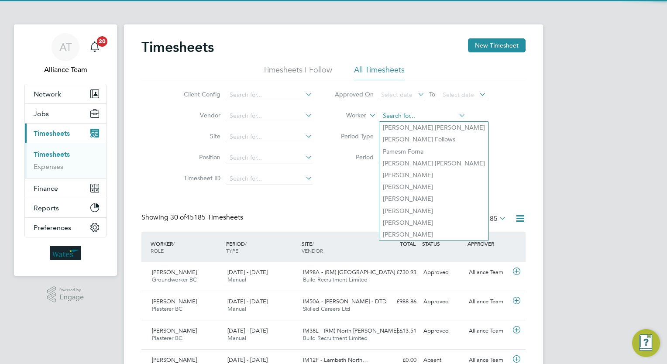
click at [425, 119] on input at bounding box center [423, 116] width 86 height 12
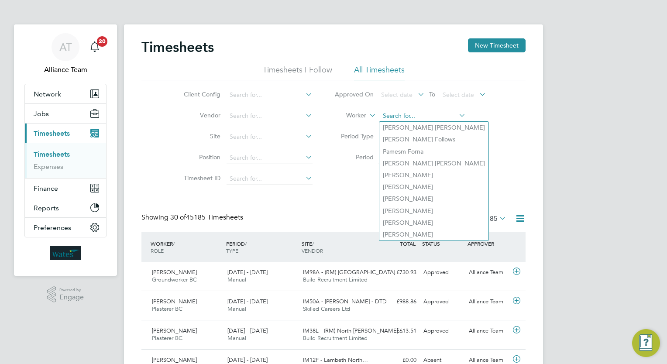
click at [425, 119] on input at bounding box center [423, 116] width 86 height 12
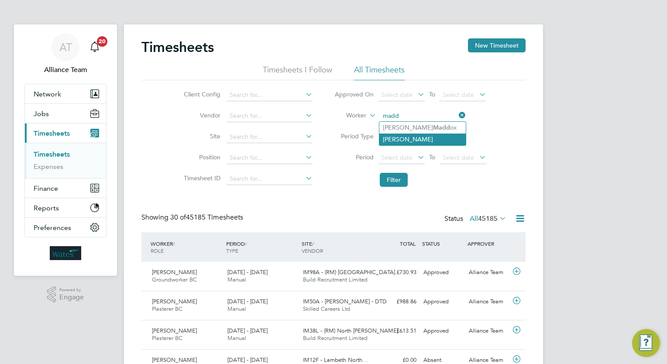
click at [425, 142] on li "[PERSON_NAME]" at bounding box center [423, 139] width 86 height 11
type input "[PERSON_NAME]"
click at [391, 188] on li "Filter" at bounding box center [411, 180] width 174 height 23
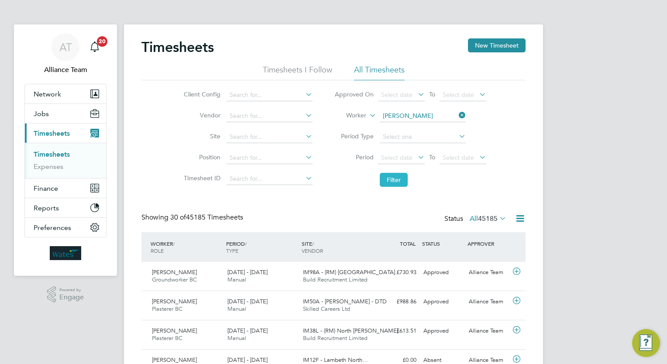
drag, startPoint x: 391, startPoint y: 188, endPoint x: 393, endPoint y: 183, distance: 4.7
click at [393, 183] on button "Filter" at bounding box center [394, 180] width 28 height 14
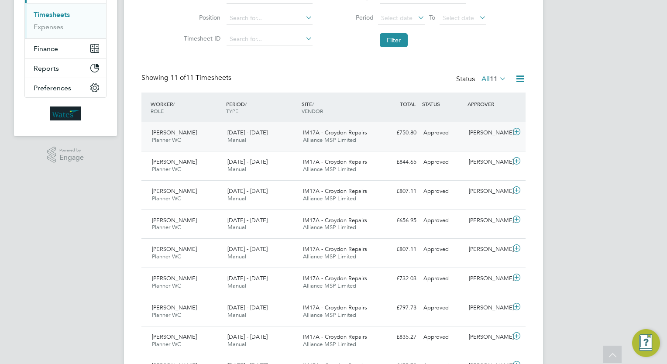
click at [470, 133] on div "Heather Rattenbury" at bounding box center [488, 133] width 45 height 14
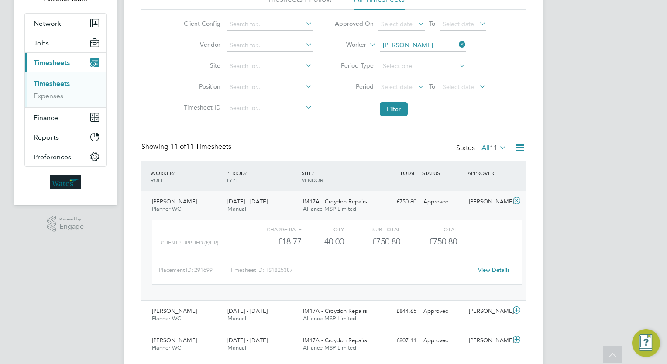
scroll to position [53, 0]
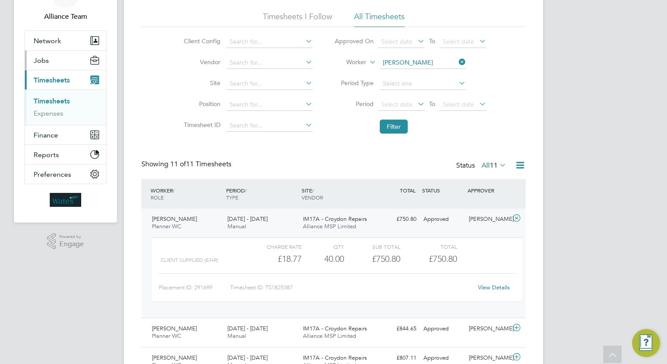
click at [44, 55] on button "Jobs" at bounding box center [65, 60] width 81 height 19
drag, startPoint x: 44, startPoint y: 55, endPoint x: 38, endPoint y: 66, distance: 12.5
click at [38, 66] on button "Jobs" at bounding box center [65, 60] width 81 height 19
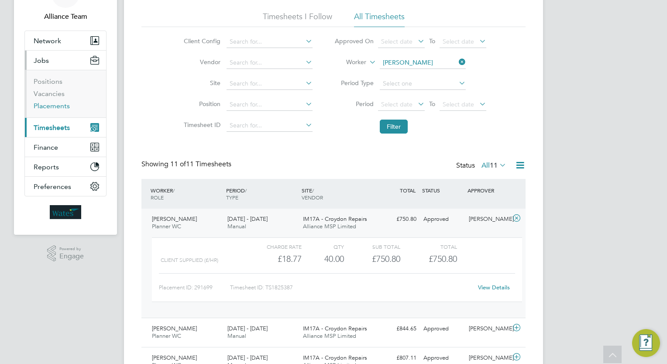
click at [48, 104] on link "Placements" at bounding box center [52, 106] width 36 height 8
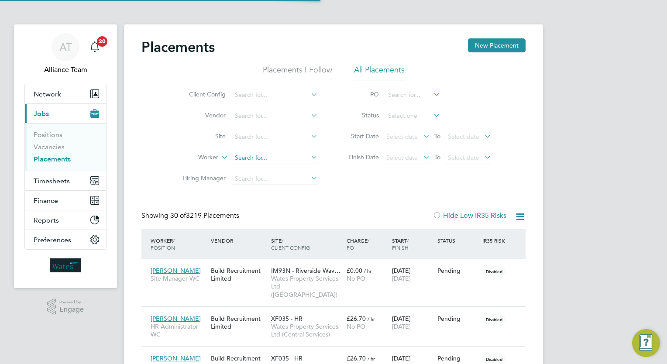
scroll to position [4, 4]
click at [273, 161] on input at bounding box center [275, 158] width 86 height 12
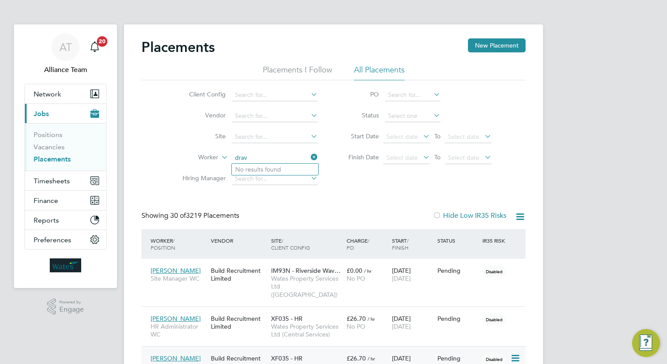
type input "drav"
click at [41, 182] on span "Timesheets" at bounding box center [52, 181] width 36 height 8
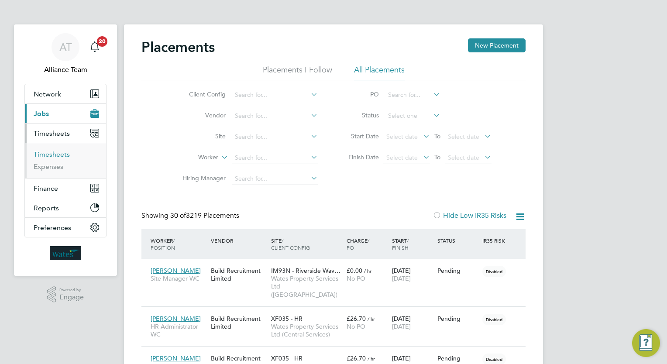
click at [59, 151] on link "Timesheets" at bounding box center [52, 154] width 36 height 8
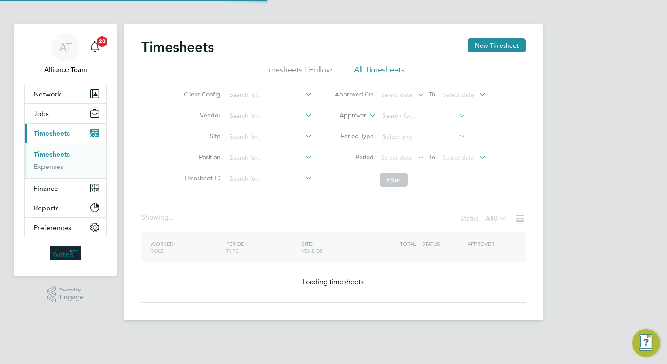
click at [358, 116] on label "Approver" at bounding box center [346, 115] width 39 height 9
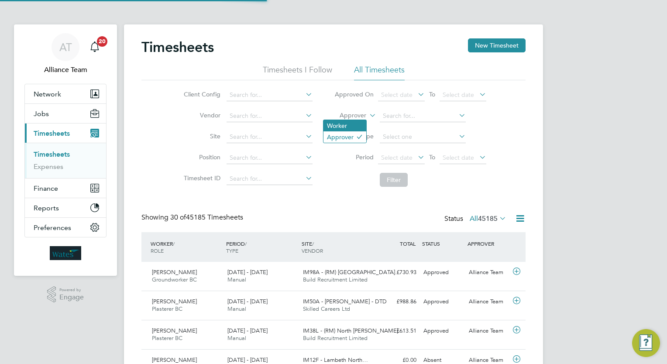
scroll to position [22, 76]
click at [358, 123] on li "Worker" at bounding box center [345, 125] width 43 height 11
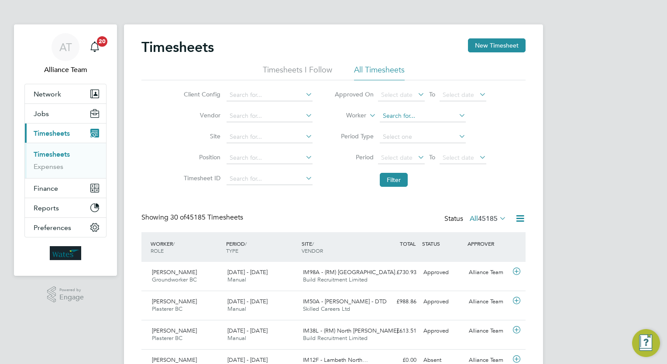
click at [401, 118] on input at bounding box center [423, 116] width 86 height 12
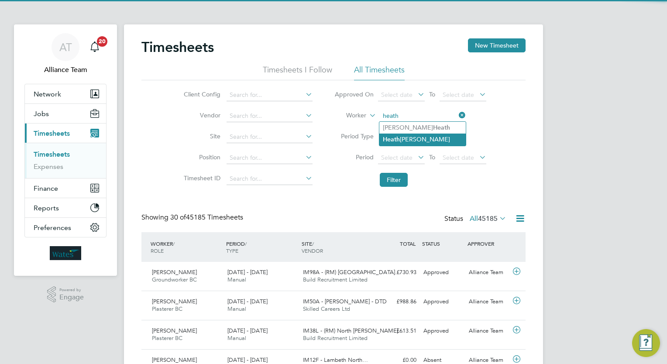
click at [414, 139] on li "Heath er Rattenbury" at bounding box center [423, 140] width 86 height 12
type input "Heather Rattenbury"
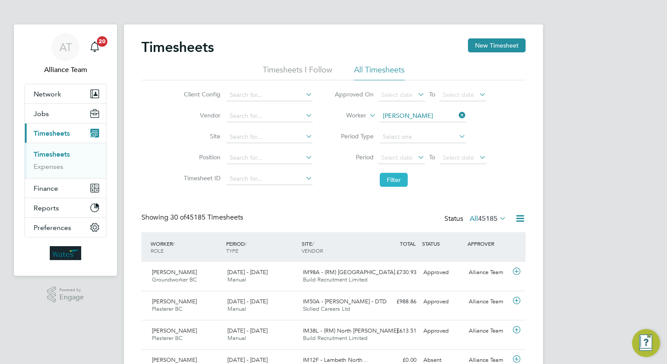
click at [393, 178] on button "Filter" at bounding box center [394, 180] width 28 height 14
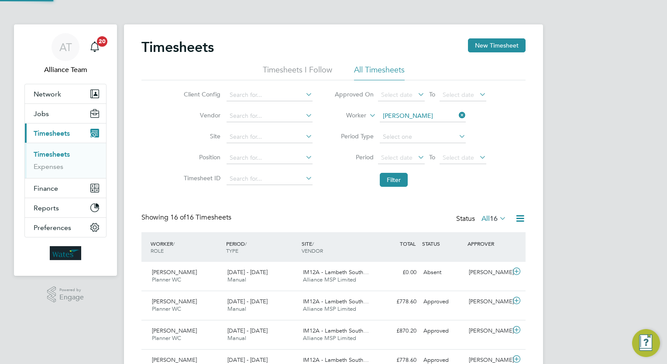
click at [423, 111] on input "Heather Rattenbury" at bounding box center [423, 116] width 86 height 12
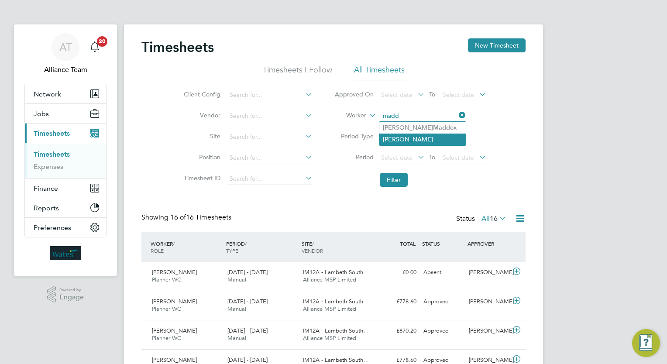
click at [418, 142] on li "[PERSON_NAME]" at bounding box center [423, 139] width 86 height 11
type input "[PERSON_NAME]"
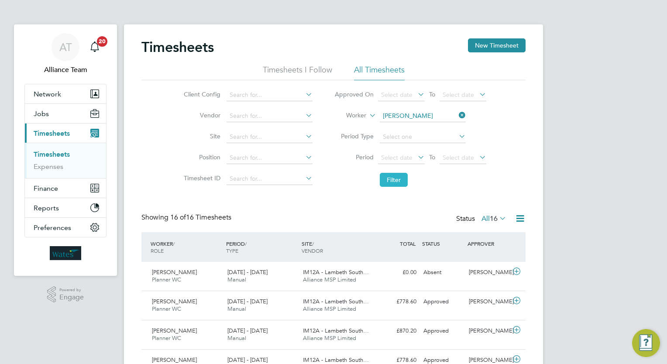
click at [392, 184] on button "Filter" at bounding box center [394, 180] width 28 height 14
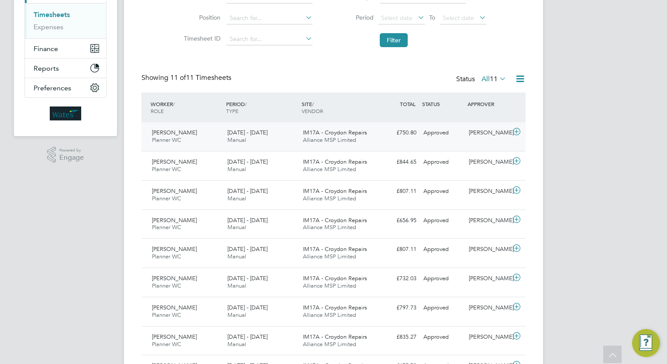
click at [455, 135] on div "Approved" at bounding box center [442, 133] width 45 height 14
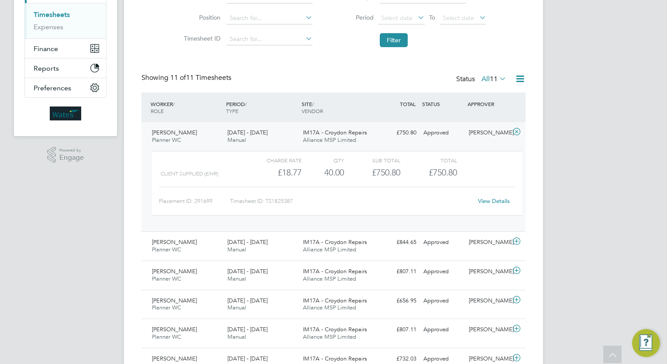
click at [489, 199] on link "View Details" at bounding box center [494, 200] width 32 height 7
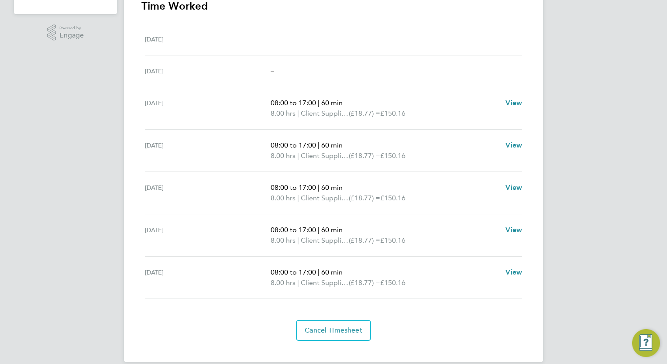
scroll to position [272, 0]
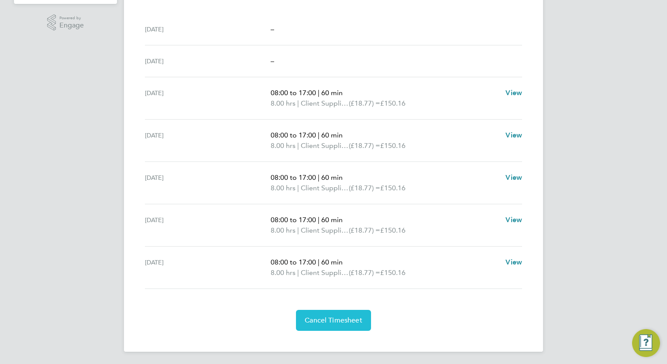
click at [329, 319] on span "Cancel Timesheet" at bounding box center [334, 320] width 58 height 9
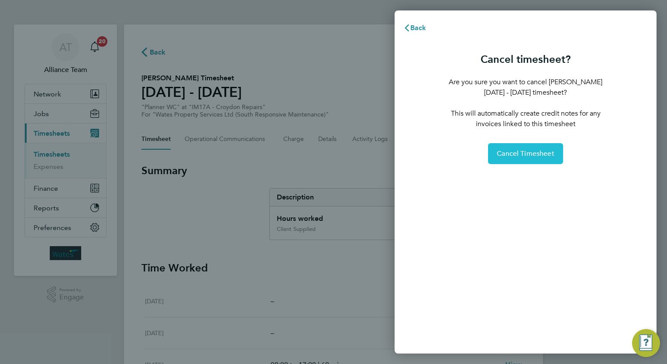
click at [536, 153] on span "Cancel Timesheet" at bounding box center [526, 153] width 58 height 9
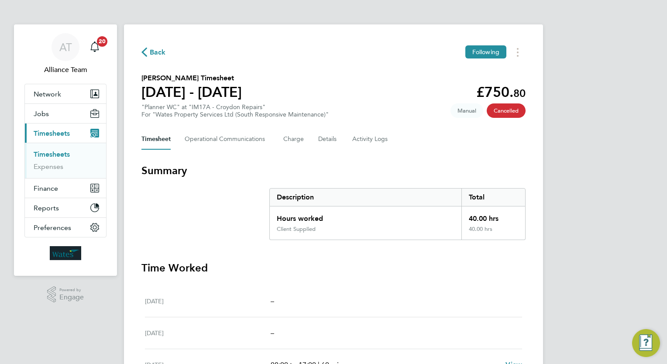
click at [376, 92] on section "[PERSON_NAME] Timesheet [DATE] - [DATE] £750. 80 "Planner WC" at "IM17A - Croyd…" at bounding box center [334, 95] width 384 height 45
click at [44, 150] on link "Timesheets" at bounding box center [52, 154] width 36 height 8
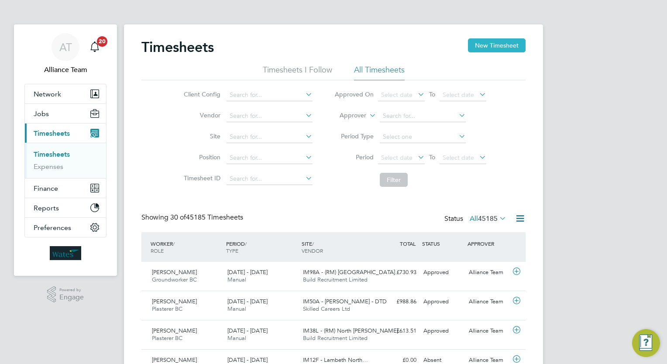
click at [496, 48] on button "New Timesheet" at bounding box center [497, 45] width 58 height 14
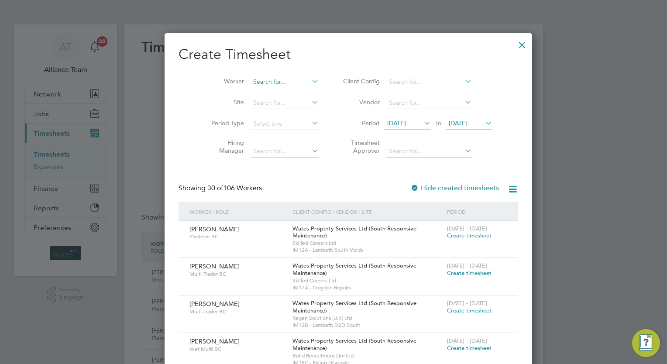
click at [273, 77] on input at bounding box center [284, 82] width 69 height 12
click at [278, 89] on li "Madi son [PERSON_NAME]" at bounding box center [276, 94] width 83 height 12
type input "[PERSON_NAME]"
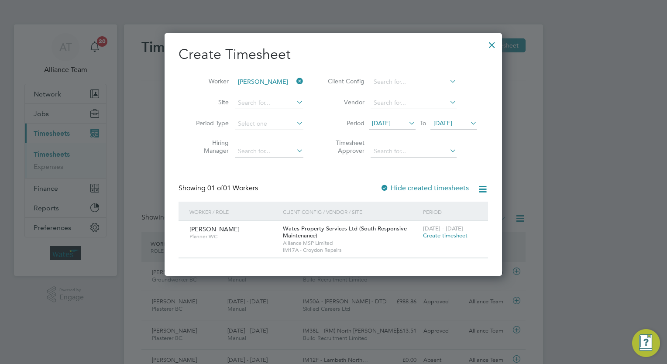
click at [493, 48] on div at bounding box center [492, 43] width 16 height 16
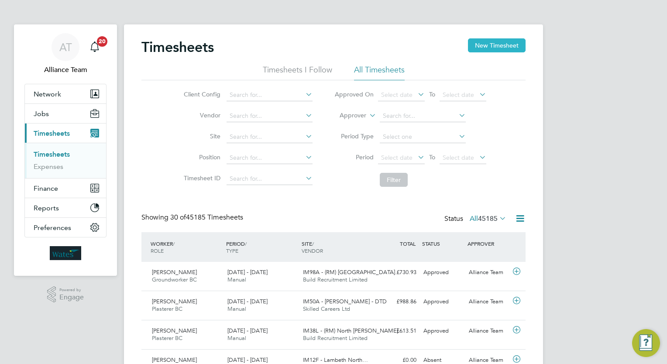
click at [495, 43] on button "New Timesheet" at bounding box center [497, 45] width 58 height 14
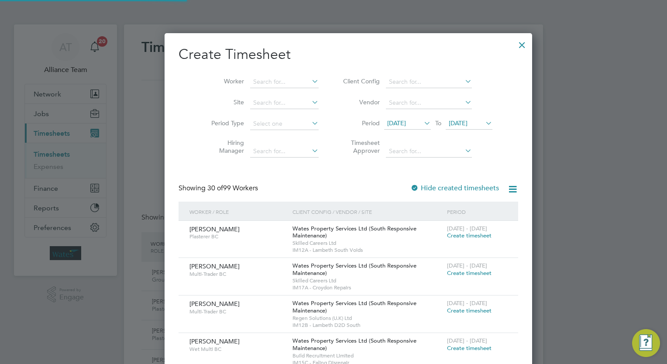
scroll to position [1333, 338]
click at [262, 92] on li "Worker" at bounding box center [262, 82] width 136 height 21
click at [260, 88] on li "Worker" at bounding box center [262, 82] width 136 height 21
click at [259, 85] on input at bounding box center [284, 82] width 69 height 12
click at [282, 115] on li "Mad [PERSON_NAME]" at bounding box center [275, 117] width 81 height 12
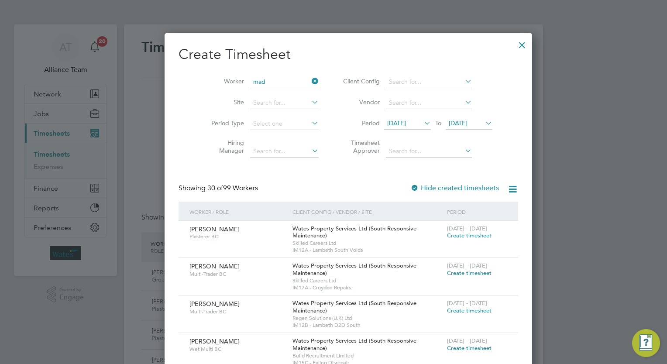
type input "[PERSON_NAME]"
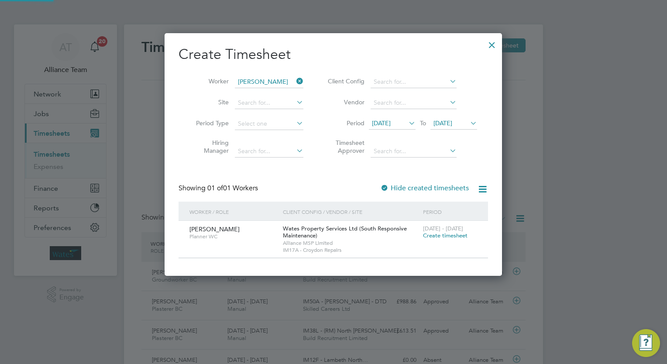
scroll to position [242, 338]
click at [437, 234] on span "Create timesheet" at bounding box center [445, 235] width 45 height 7
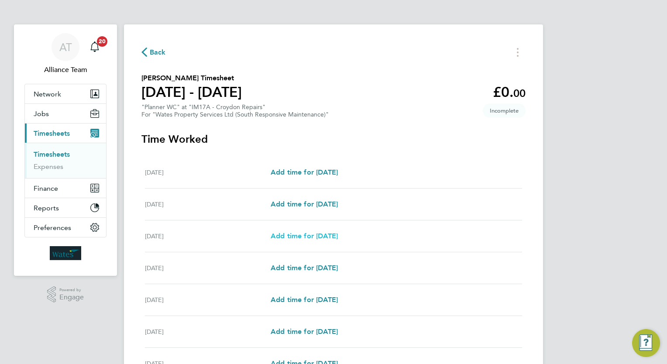
click at [320, 235] on span "Add time for [DATE]" at bounding box center [304, 236] width 67 height 8
select select "30"
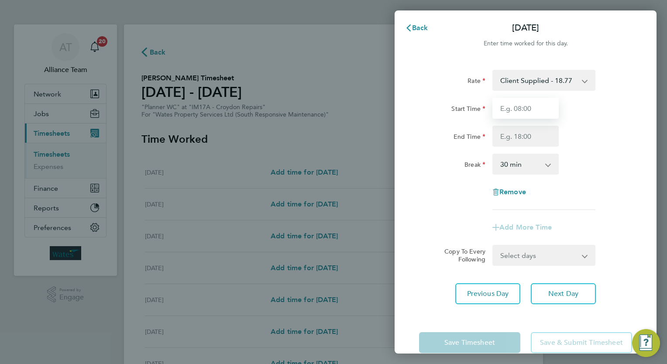
click at [522, 106] on input "Start Time" at bounding box center [526, 108] width 66 height 21
type input "08:00"
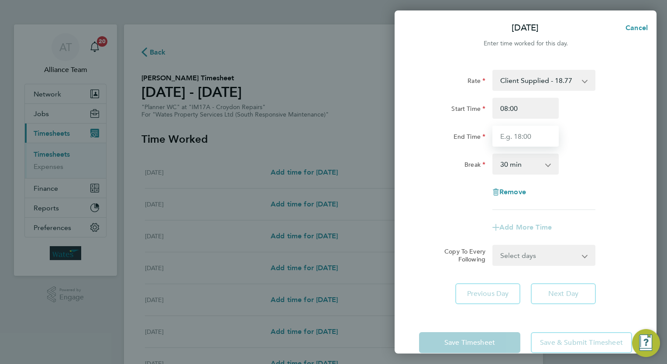
click at [526, 138] on input "End Time" at bounding box center [526, 136] width 66 height 21
type input "17:00"
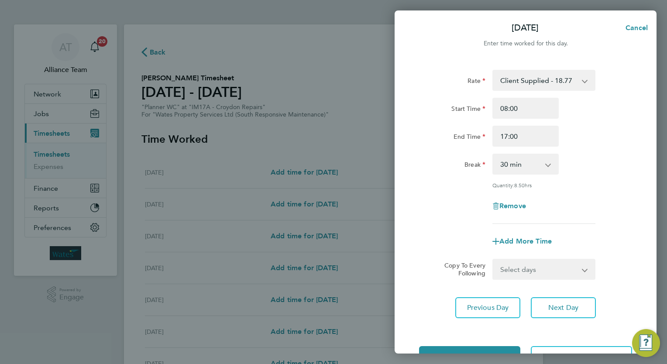
click at [598, 188] on div "Rate Client Supplied - 18.77 Start Time 08:00 End Time 17:00 Break 0 min 15 min…" at bounding box center [525, 147] width 213 height 154
click at [577, 311] on span "Next Day" at bounding box center [564, 308] width 30 height 9
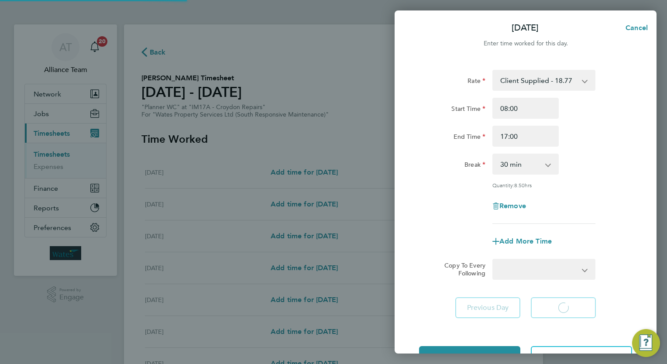
select select "30"
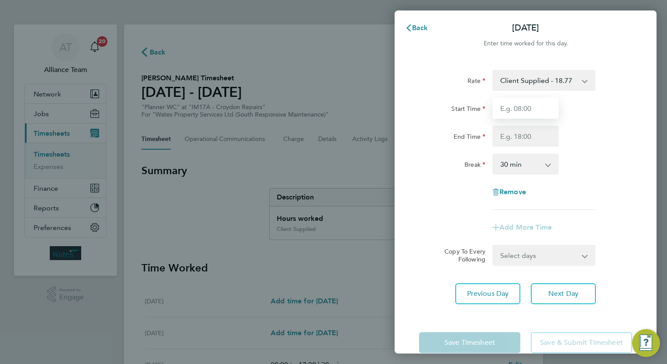
click at [535, 111] on input "Start Time" at bounding box center [526, 108] width 66 height 21
type input "08:00"
type input "17:00"
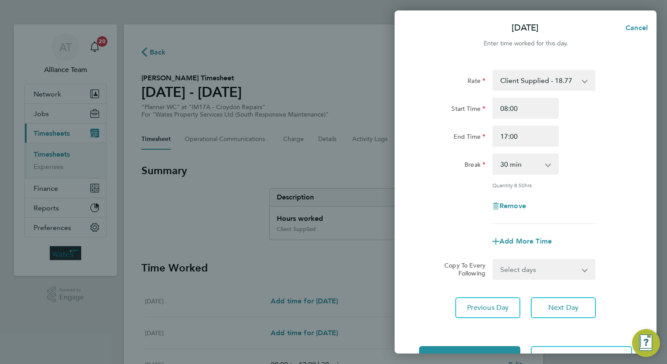
click at [535, 160] on select "0 min 15 min 30 min 45 min 60 min 75 min 90 min" at bounding box center [521, 164] width 54 height 19
select select "0"
click at [494, 155] on select "0 min 15 min 30 min 45 min 60 min 75 min 90 min" at bounding box center [521, 164] width 54 height 19
click at [595, 216] on div "Remove" at bounding box center [526, 206] width 220 height 21
click at [549, 309] on span "Next Day" at bounding box center [564, 308] width 30 height 9
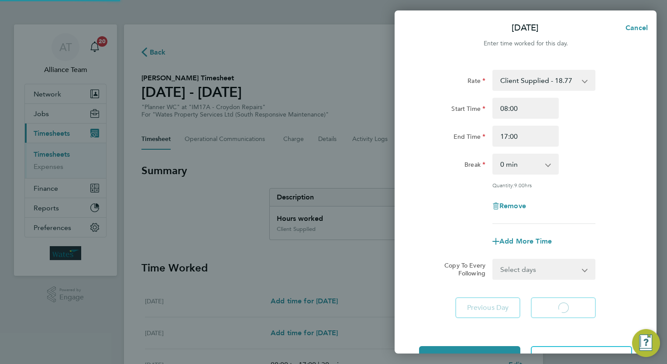
select select "30"
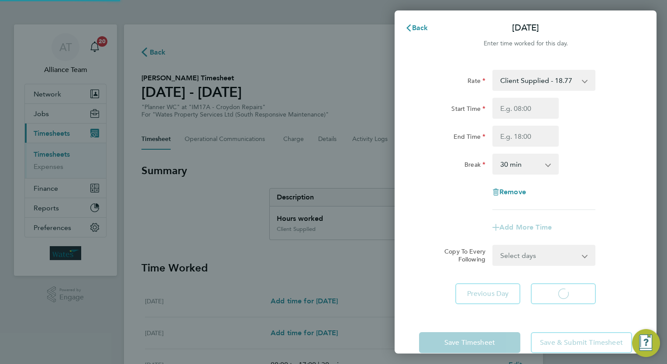
select select "30"
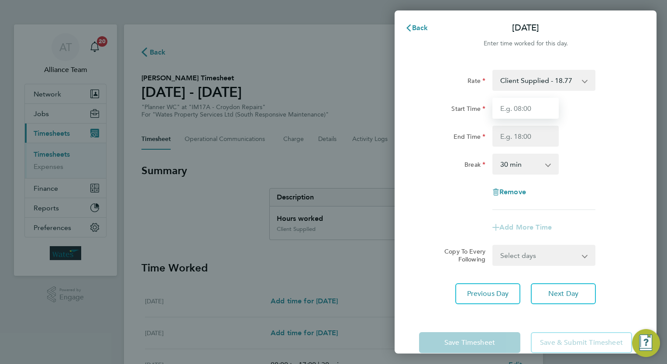
click at [524, 107] on input "Start Time" at bounding box center [526, 108] width 66 height 21
type input "08:00"
type input "17:00"
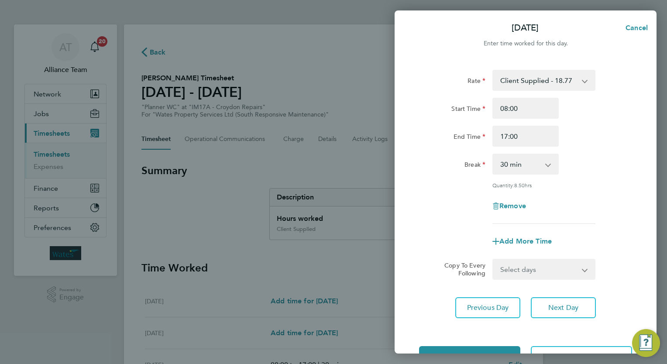
click at [526, 162] on select "0 min 15 min 30 min 45 min 60 min 75 min 90 min" at bounding box center [521, 164] width 54 height 19
select select "15"
click at [494, 155] on select "0 min 15 min 30 min 45 min 60 min 75 min 90 min" at bounding box center [521, 164] width 54 height 19
click at [592, 209] on div "Remove" at bounding box center [526, 206] width 220 height 21
click at [571, 305] on span "Next Day" at bounding box center [564, 308] width 30 height 9
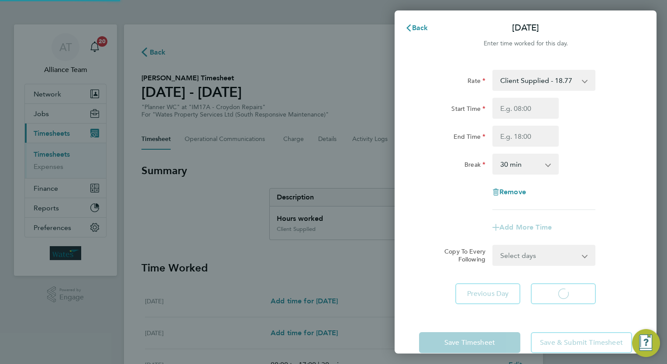
select select "30"
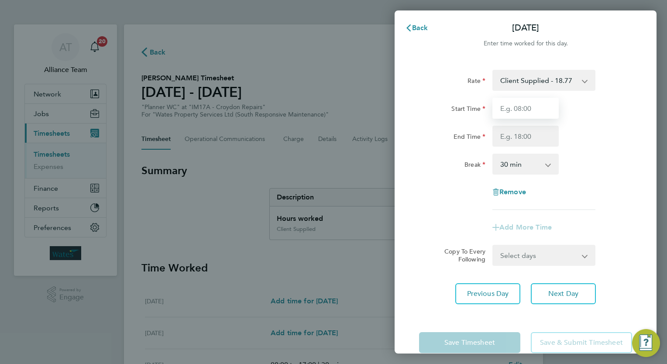
click at [531, 107] on input "Start Time" at bounding box center [526, 108] width 66 height 21
type input "08:00"
type input "17:00"
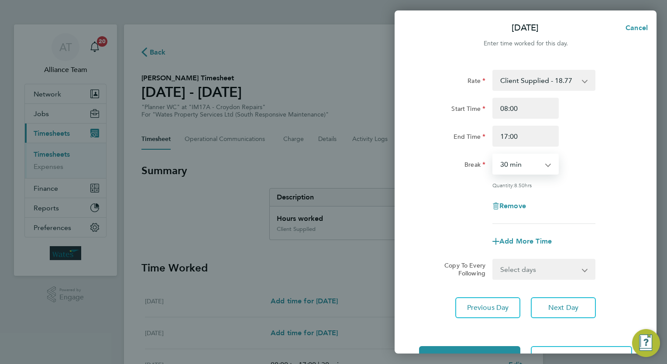
click at [530, 171] on select "0 min 15 min 30 min 45 min 60 min 75 min 90 min" at bounding box center [521, 164] width 54 height 19
select select "45"
click at [494, 155] on select "0 min 15 min 30 min 45 min 60 min 75 min 90 min" at bounding box center [521, 164] width 54 height 19
click at [581, 211] on div "Remove" at bounding box center [526, 206] width 220 height 21
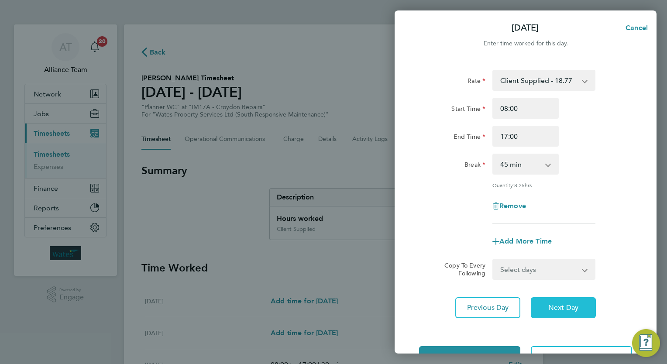
click at [559, 311] on span "Next Day" at bounding box center [564, 308] width 30 height 9
select select "30"
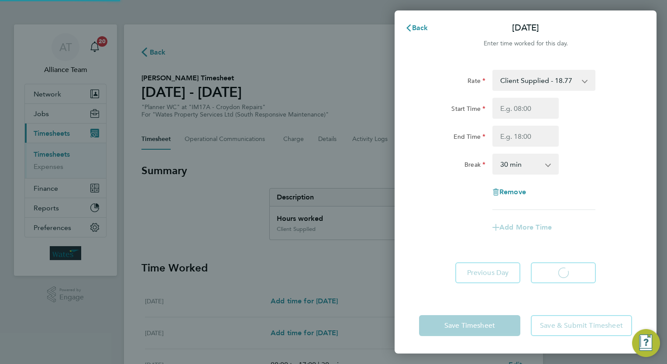
select select "30"
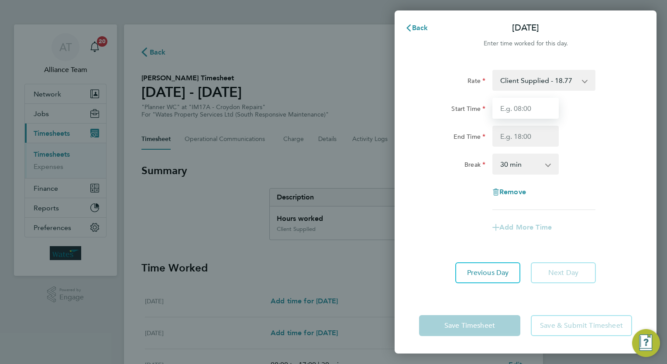
click at [535, 106] on input "Start Time" at bounding box center [526, 108] width 66 height 21
type input "08:00"
type input "17:00"
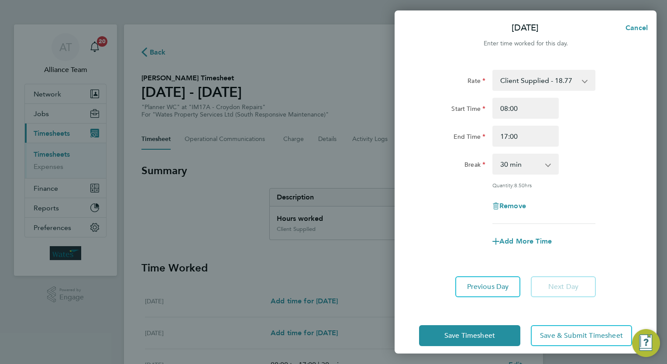
click at [537, 166] on select "0 min 15 min 30 min 45 min 60 min 75 min 90 min" at bounding box center [521, 164] width 54 height 19
click at [536, 172] on select "0 min 15 min 30 min 45 min 60 min 75 min 90 min" at bounding box center [521, 164] width 54 height 19
select select "0"
click at [494, 155] on select "0 min 15 min 30 min 45 min 60 min 75 min 90 min" at bounding box center [521, 164] width 54 height 19
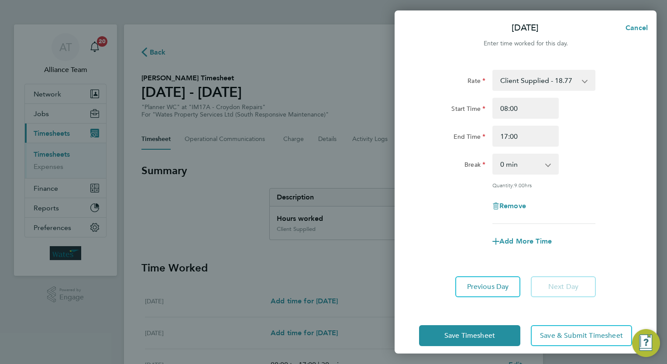
click at [573, 205] on div "Remove" at bounding box center [526, 206] width 220 height 21
click at [569, 341] on button "Save & Submit Timesheet" at bounding box center [581, 335] width 101 height 21
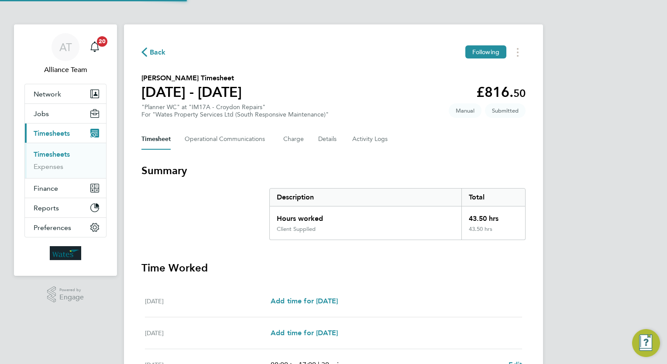
click at [438, 136] on div "Timesheet Operational Communications Charge Details Activity Logs" at bounding box center [334, 139] width 384 height 21
click at [53, 110] on button "Jobs" at bounding box center [65, 113] width 81 height 19
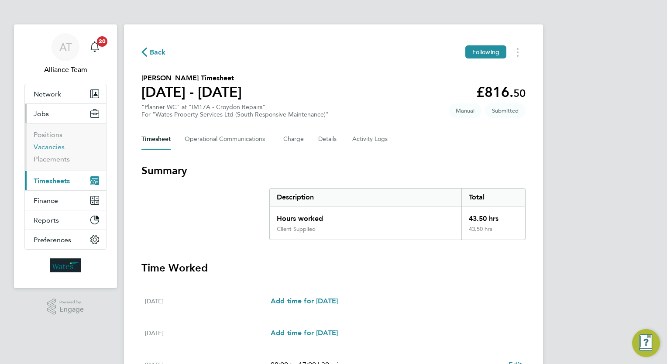
click at [55, 146] on link "Vacancies" at bounding box center [49, 147] width 31 height 8
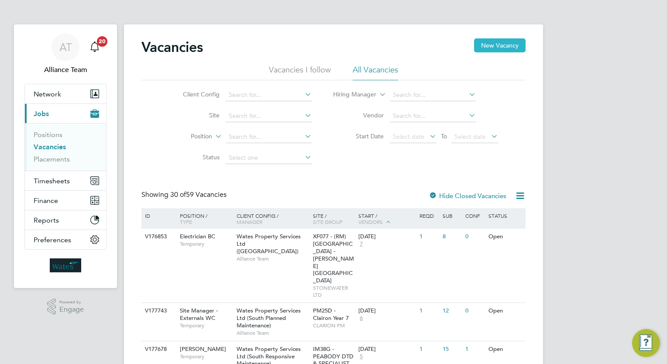
click at [503, 45] on button "New Vacancy" at bounding box center [500, 45] width 52 height 14
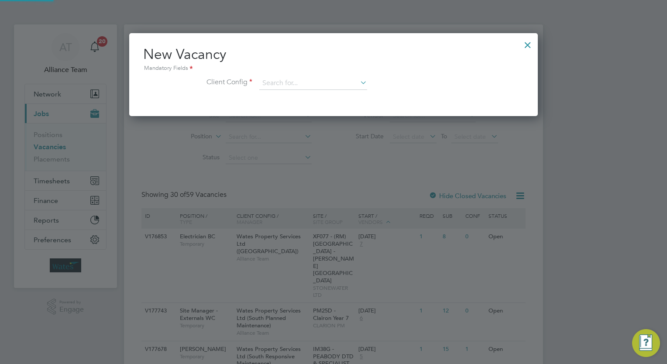
scroll to position [83, 409]
click at [308, 87] on input at bounding box center [313, 83] width 108 height 13
click at [375, 198] on li "Wates Property Services Ltd (South Responsive Maintenance)" at bounding box center [347, 202] width 177 height 12
type input "Wates Property Services Ltd (South Responsive Maintenance)"
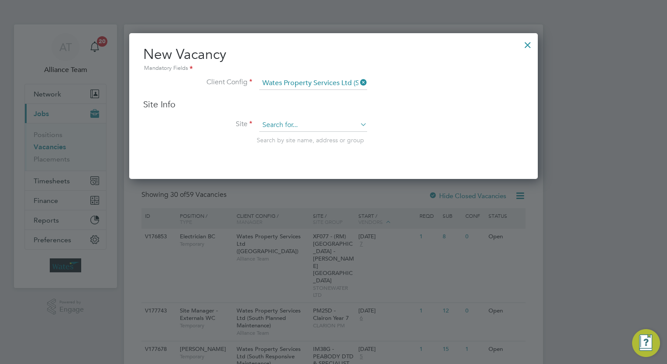
click at [299, 124] on input at bounding box center [313, 125] width 108 height 13
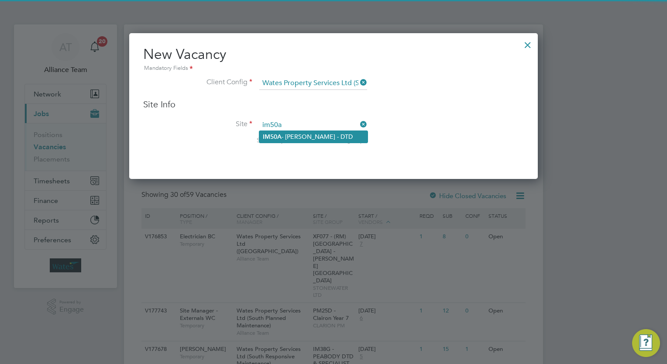
click at [302, 134] on li "IM50A - [PERSON_NAME] - DTD" at bounding box center [313, 137] width 108 height 12
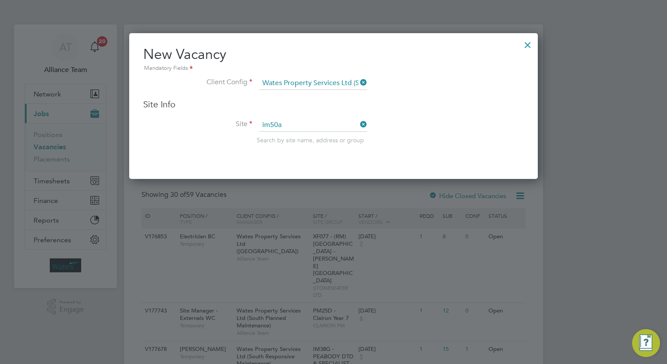
type input "IM50A - [PERSON_NAME] - DTD"
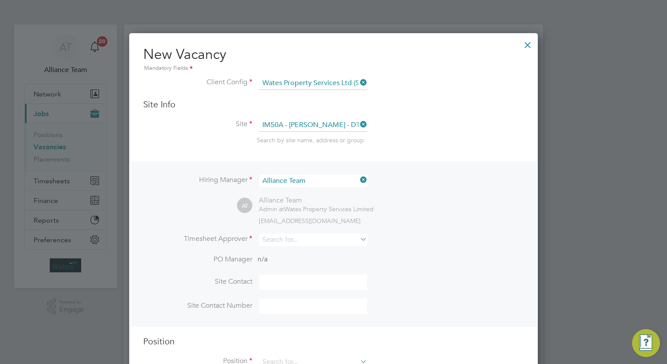
scroll to position [361, 409]
click at [339, 124] on input at bounding box center [313, 125] width 108 height 13
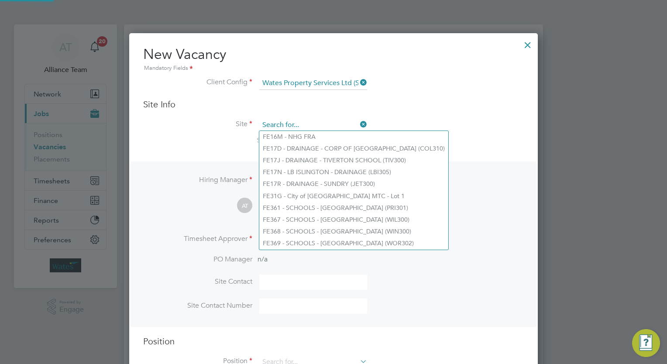
scroll to position [4, 4]
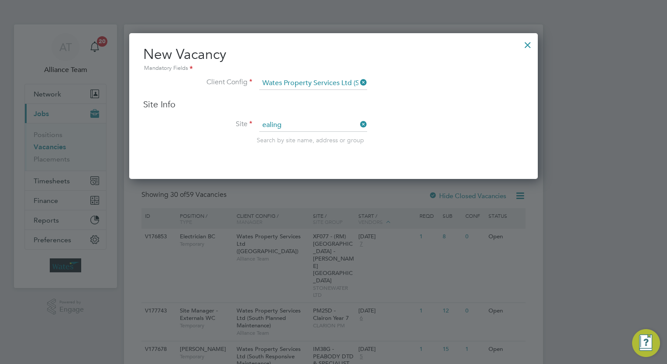
click at [330, 182] on li "IM15D - Ealing DTD" at bounding box center [344, 184] width 171 height 12
type input "IM15D - Ealing DTD"
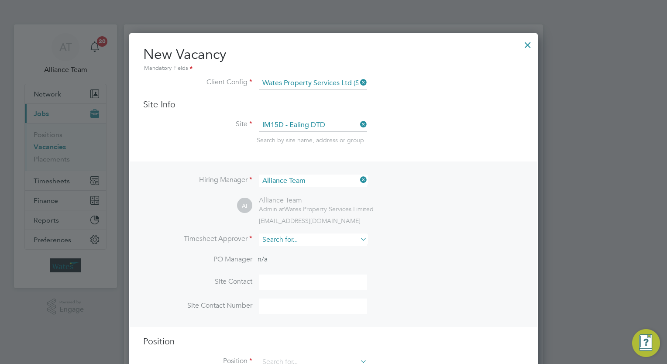
click at [294, 240] on input at bounding box center [313, 240] width 108 height 13
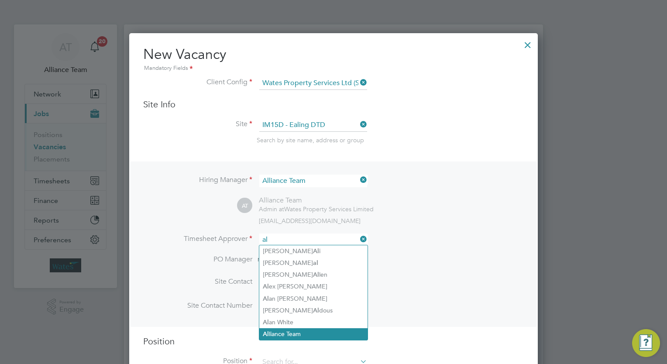
click at [306, 329] on li "Al liance Team" at bounding box center [313, 335] width 108 height 12
type input "Alliance Team"
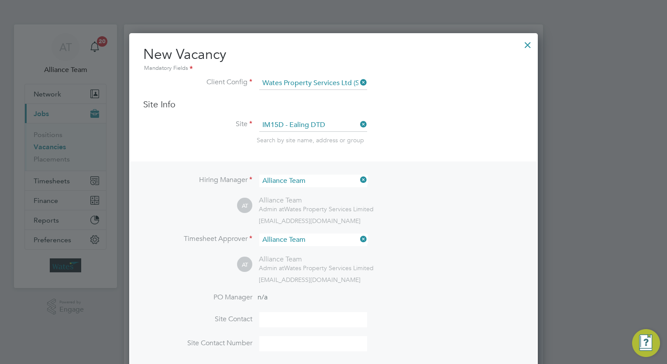
click at [416, 290] on div "Hiring Manager Alliance Team AT Alliance Team Admin at Wates Property Services …" at bounding box center [333, 263] width 407 height 203
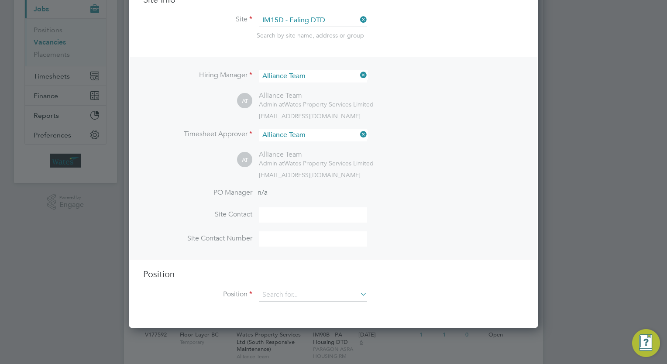
scroll to position [175, 0]
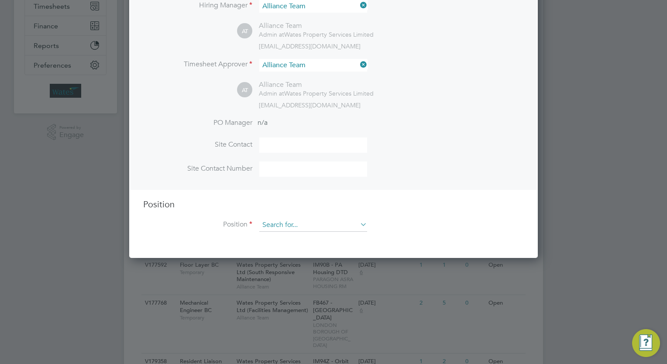
click at [308, 222] on input at bounding box center [313, 225] width 108 height 13
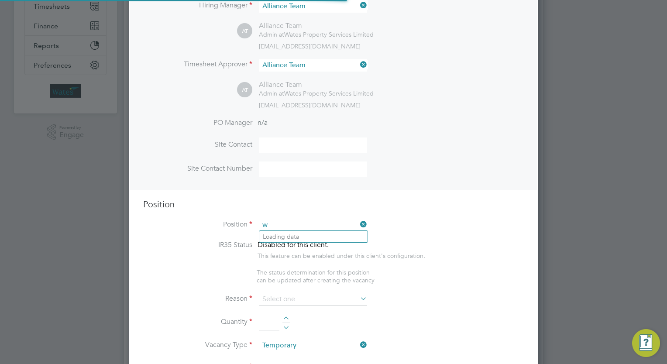
scroll to position [1251, 409]
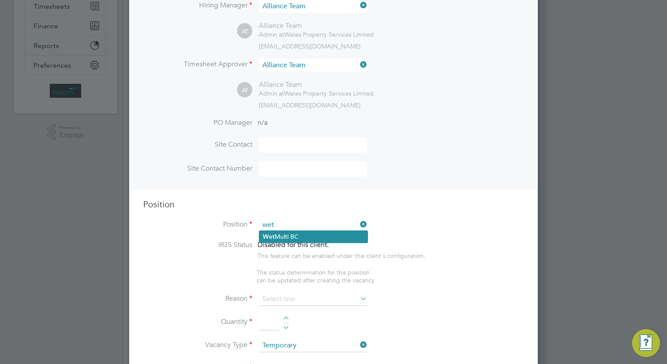
click at [305, 239] on li "Wet Multi BC" at bounding box center [313, 237] width 108 height 12
type input "Wet Multi BC"
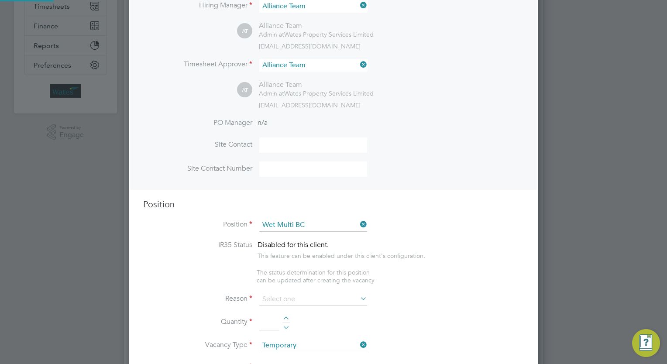
type textarea "Wet multi"
click at [302, 298] on input at bounding box center [313, 299] width 108 height 13
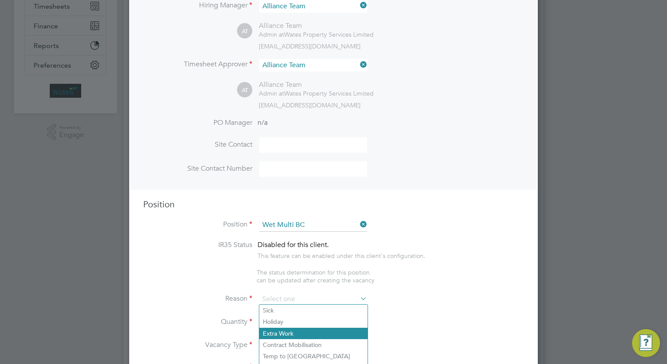
click at [300, 335] on li "Extra Work" at bounding box center [313, 333] width 108 height 11
type input "Extra Work"
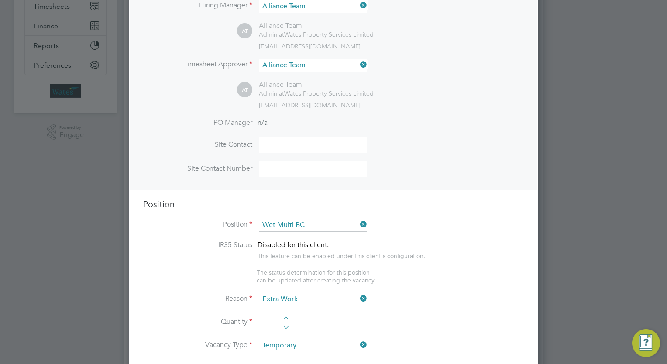
click at [287, 317] on div at bounding box center [286, 320] width 7 height 6
type input "1"
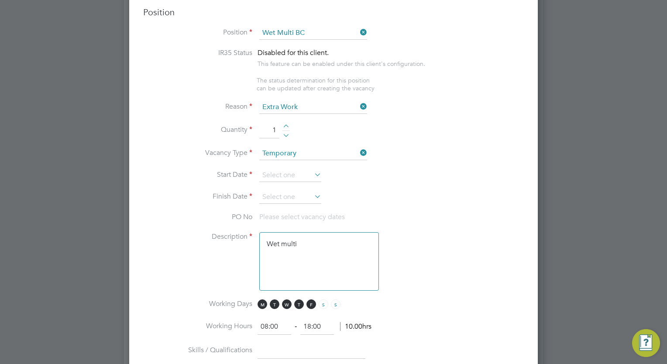
scroll to position [384, 0]
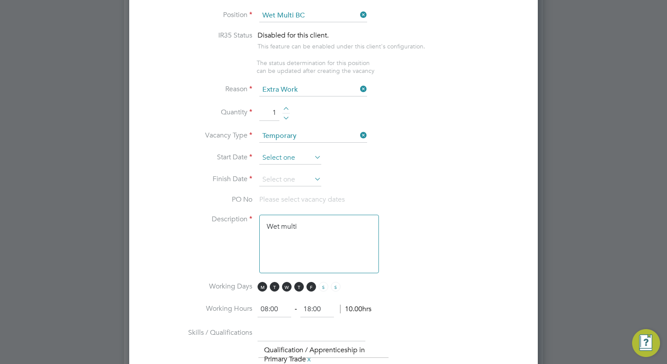
click at [294, 152] on input at bounding box center [290, 158] width 62 height 13
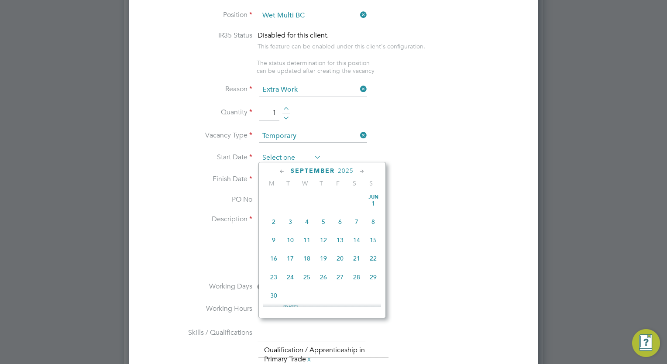
scroll to position [323, 0]
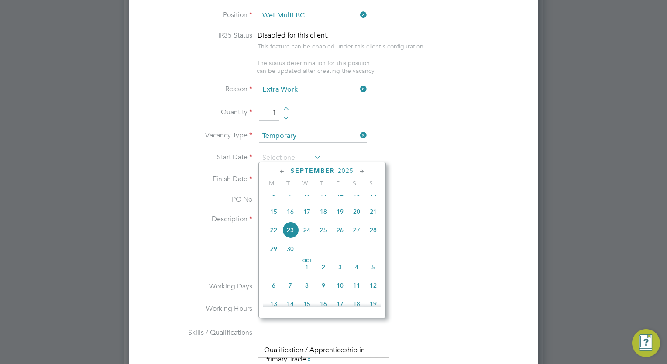
click at [286, 294] on span "7" at bounding box center [290, 285] width 17 height 17
type input "[DATE]"
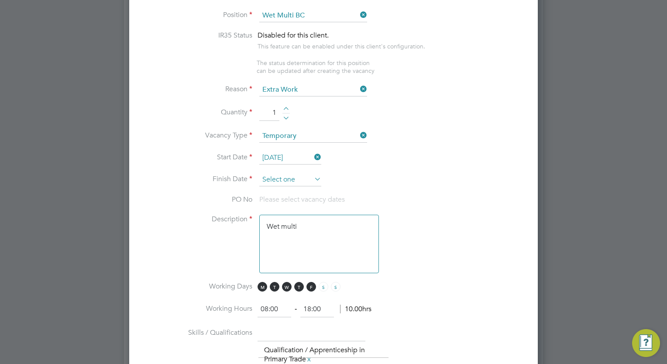
click at [288, 173] on input at bounding box center [290, 179] width 62 height 13
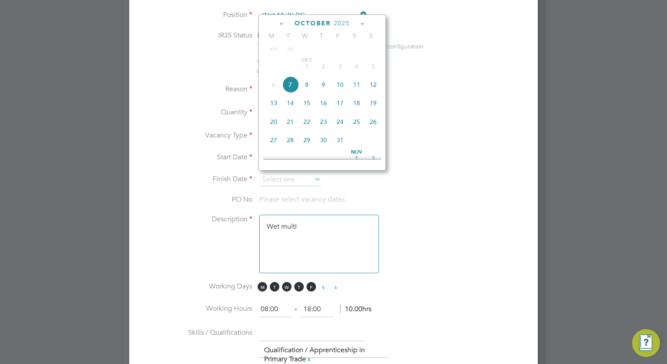
click at [362, 27] on icon at bounding box center [362, 24] width 8 height 10
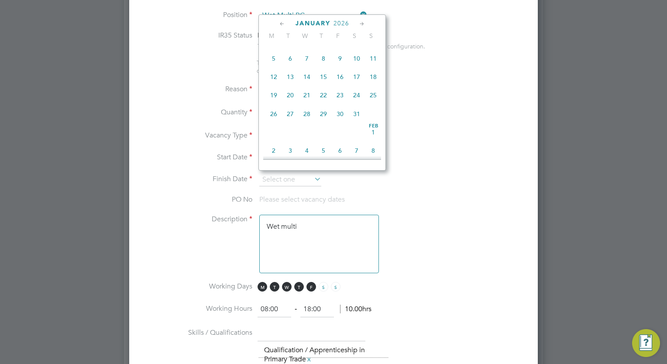
click at [309, 67] on span "7" at bounding box center [307, 58] width 17 height 17
type input "[DATE]"
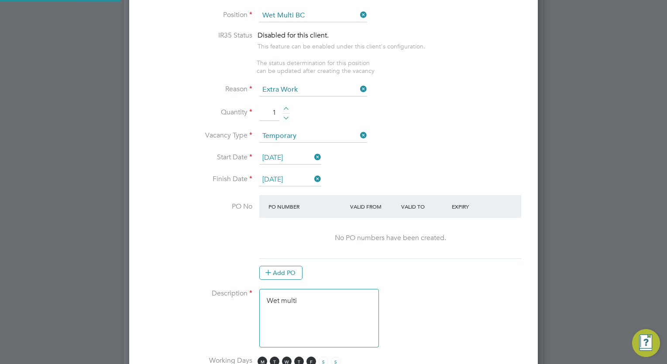
scroll to position [4, 4]
click at [315, 294] on textarea "Wet multi" at bounding box center [319, 318] width 120 height 59
type textarea "Wet multi Needs to be able to plasterer and Tile"
click at [418, 315] on li "Description Wet multi Needs to be able to plasterer and Tile" at bounding box center [333, 322] width 381 height 67
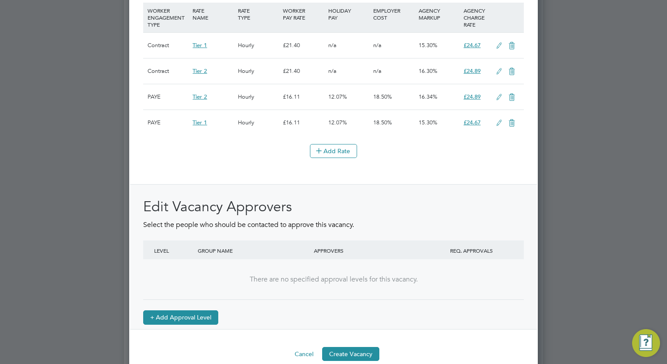
click at [195, 317] on button "+ Add Approval Level" at bounding box center [180, 318] width 75 height 14
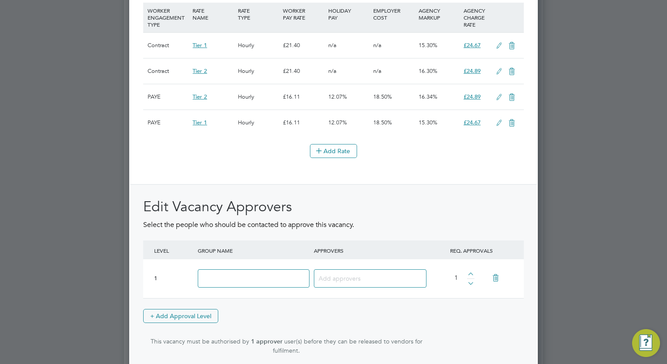
click at [248, 270] on div at bounding box center [254, 279] width 116 height 32
click at [246, 275] on input at bounding box center [254, 279] width 112 height 19
type input "Approve"
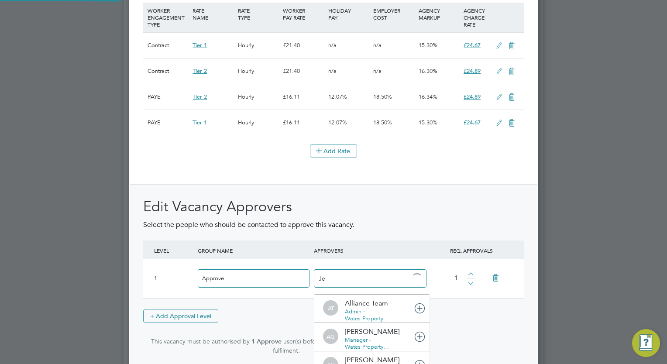
type input "[PERSON_NAME]"
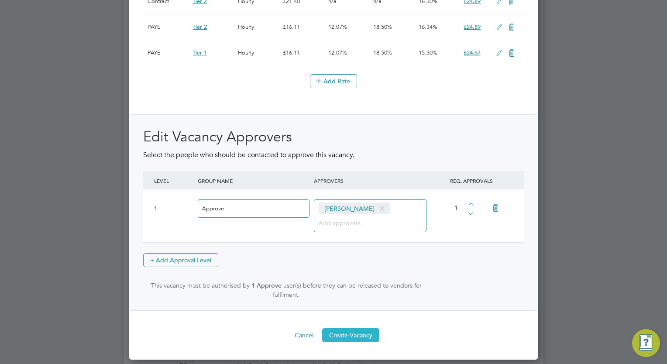
click at [353, 339] on button "Create Vacancy" at bounding box center [350, 336] width 57 height 14
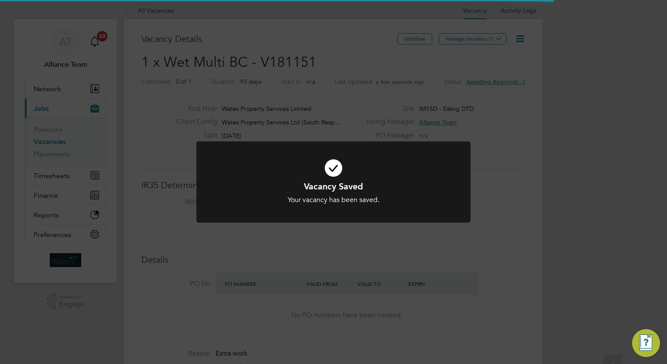
click at [603, 176] on div "Vacancy Saved Your vacancy has been saved. Cancel Okay" at bounding box center [333, 182] width 667 height 364
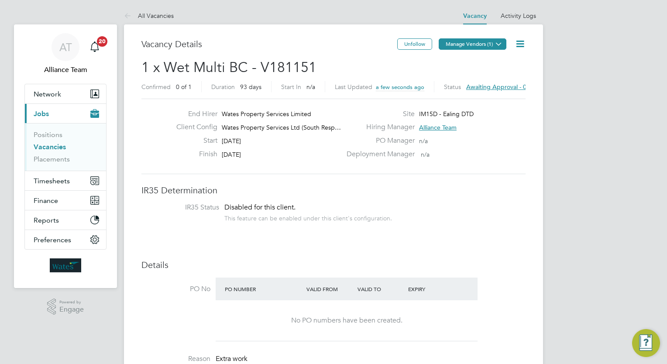
click at [491, 46] on button "Manage Vendors (1)" at bounding box center [473, 43] width 68 height 11
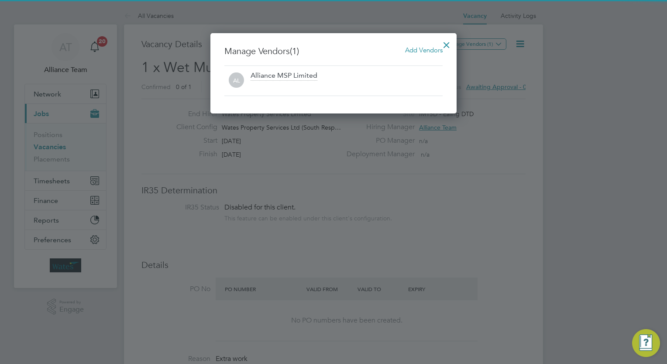
click at [416, 51] on span "Add Vendors" at bounding box center [424, 50] width 38 height 8
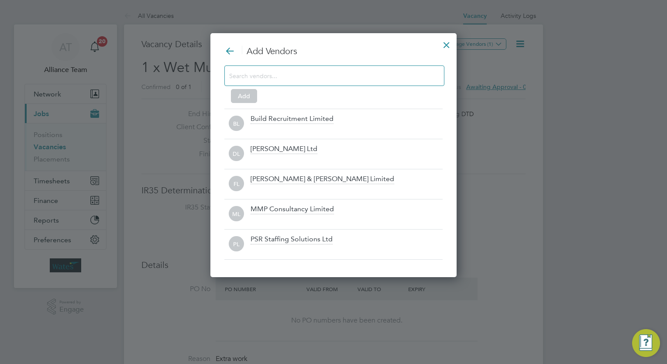
click at [325, 104] on div "Add Vendors Add BL Build Recruitment Limited DL [PERSON_NAME] Ltd FL [PERSON_NA…" at bounding box center [334, 152] width 218 height 214
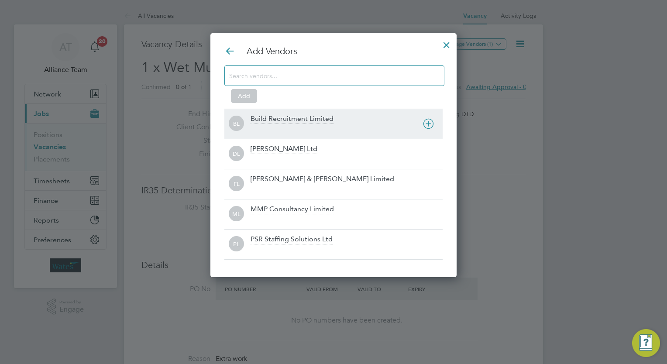
click at [309, 114] on div "BL Build Recruitment Limited" at bounding box center [334, 124] width 218 height 30
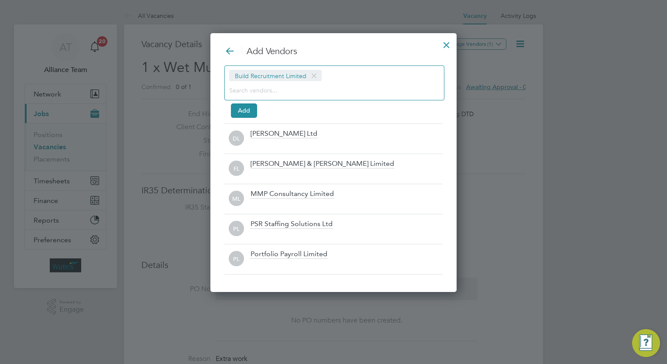
click at [295, 99] on div "Build Recruitment Limited" at bounding box center [335, 83] width 220 height 35
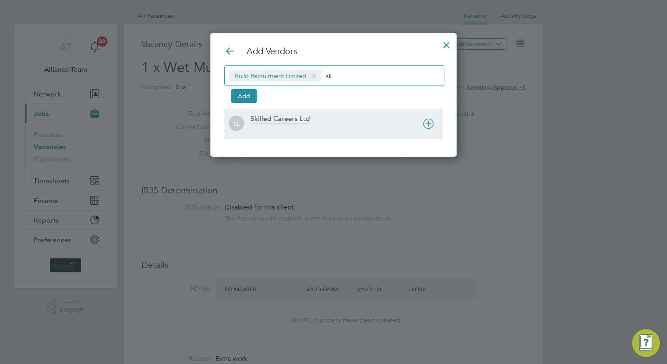
type input "sk"
click at [289, 119] on div "Skilled Careers Ltd" at bounding box center [280, 119] width 59 height 10
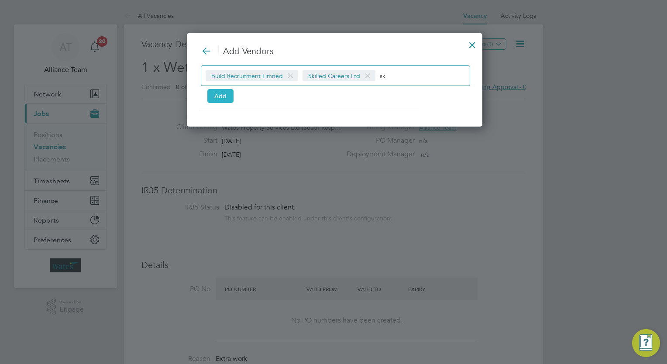
click at [219, 96] on button "Add" at bounding box center [220, 96] width 26 height 14
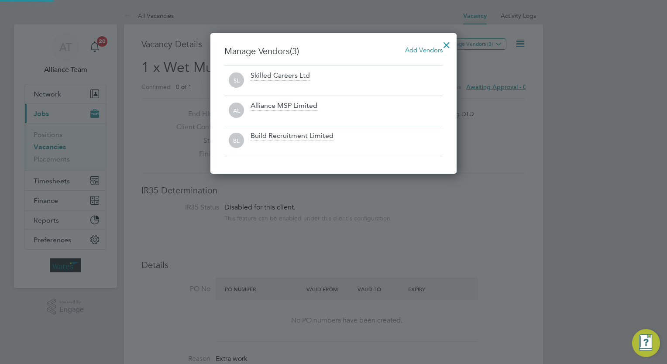
click at [449, 39] on div at bounding box center [447, 43] width 16 height 16
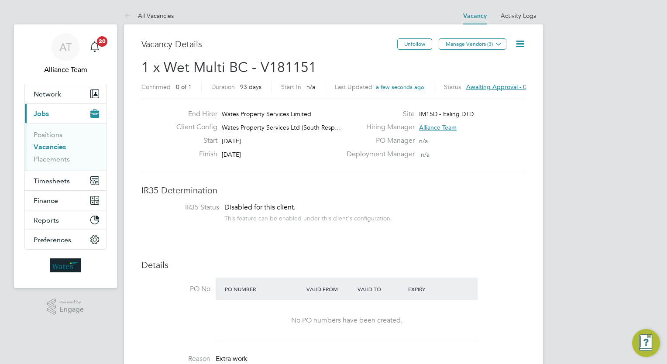
click at [522, 42] on icon at bounding box center [520, 43] width 11 height 11
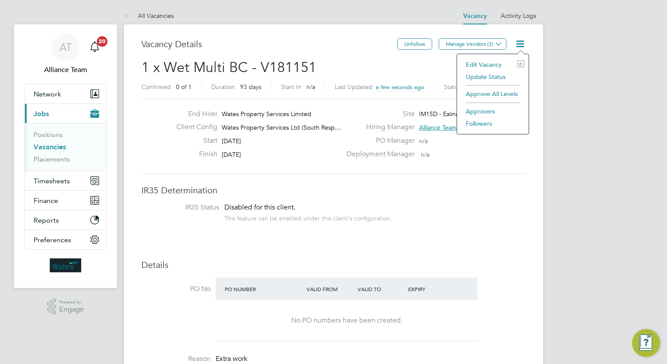
click at [470, 125] on li "Followers" at bounding box center [493, 124] width 63 height 12
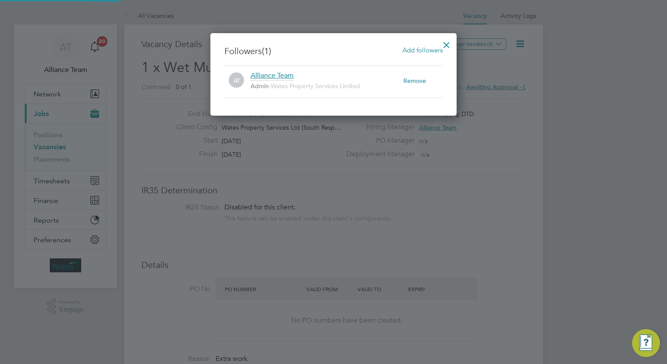
click at [405, 49] on span "Add followers" at bounding box center [423, 50] width 40 height 8
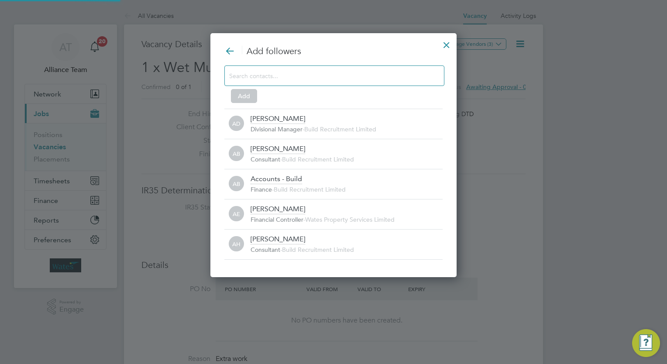
click at [339, 76] on input at bounding box center [327, 75] width 197 height 11
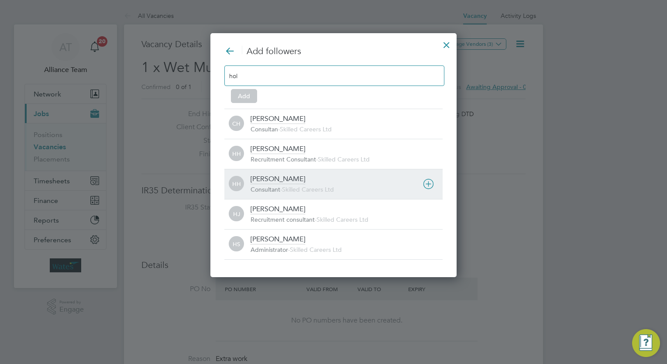
type input "hol"
click at [282, 179] on div "[PERSON_NAME]" at bounding box center [278, 180] width 55 height 10
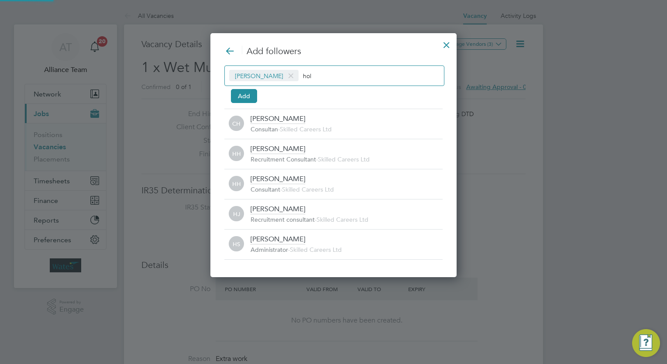
click at [330, 82] on div "[PERSON_NAME] hol" at bounding box center [335, 76] width 220 height 21
type input "h"
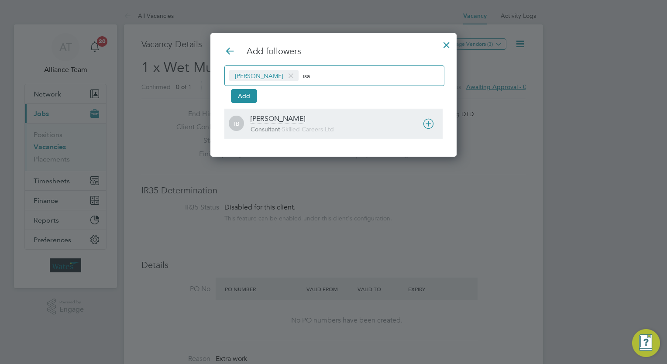
type input "isa"
click at [282, 128] on span "-" at bounding box center [281, 129] width 2 height 8
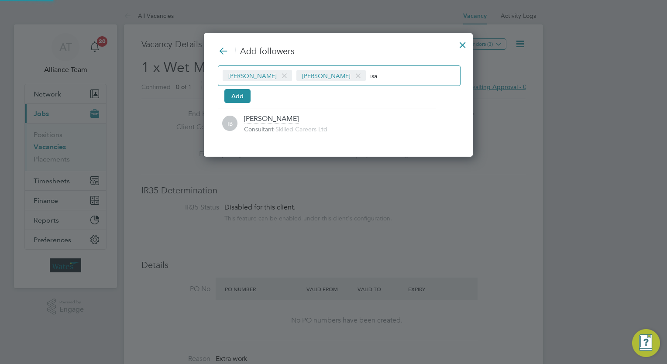
click at [409, 67] on div "[PERSON_NAME] [PERSON_NAME] isa" at bounding box center [339, 76] width 243 height 21
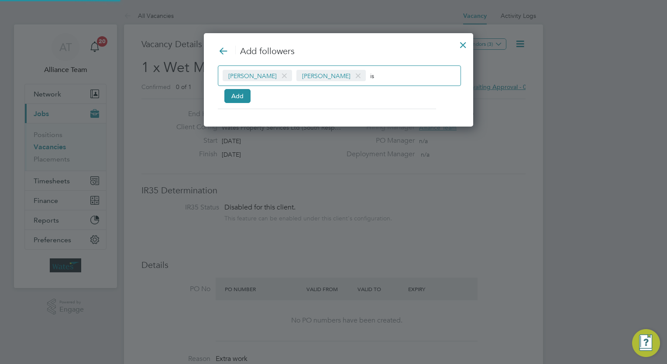
type input "i"
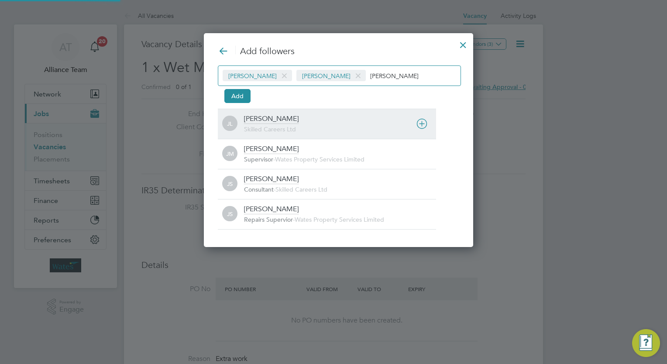
type input "[PERSON_NAME]"
click at [314, 122] on div "[PERSON_NAME] Skilled Careers Ltd" at bounding box center [340, 123] width 192 height 19
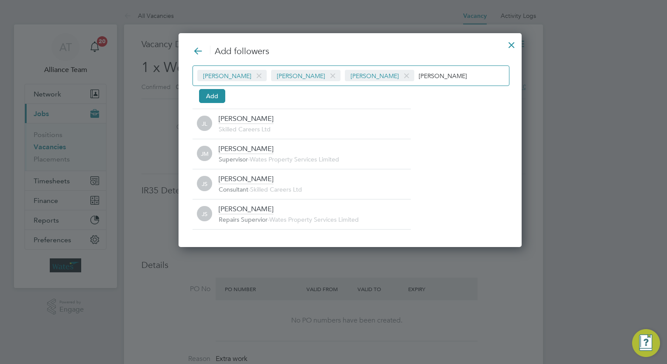
click at [409, 68] on div "[PERSON_NAME] [PERSON_NAME] [PERSON_NAME] [PERSON_NAME]" at bounding box center [351, 76] width 317 height 21
type input "j"
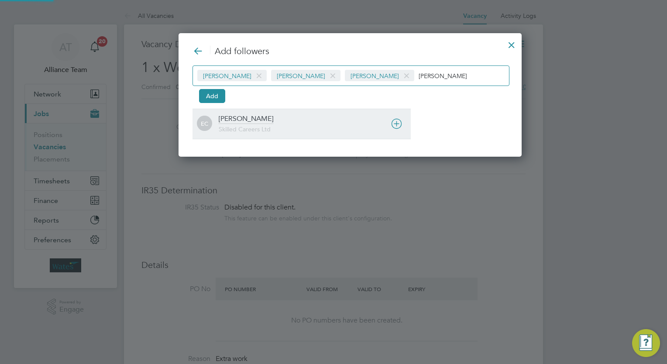
type input "[PERSON_NAME]"
click at [294, 120] on div "[PERSON_NAME] Skilled Careers Ltd" at bounding box center [315, 123] width 192 height 19
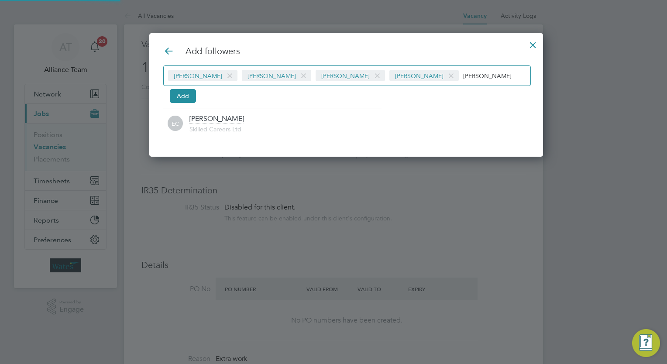
click at [463, 72] on input "[PERSON_NAME]" at bounding box center [490, 75] width 55 height 11
type input "e"
type input "l"
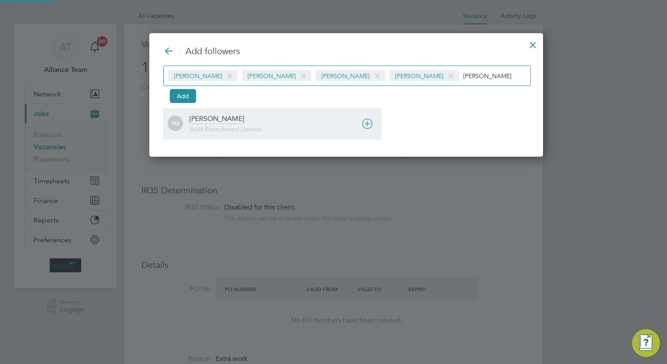
type input "[PERSON_NAME]"
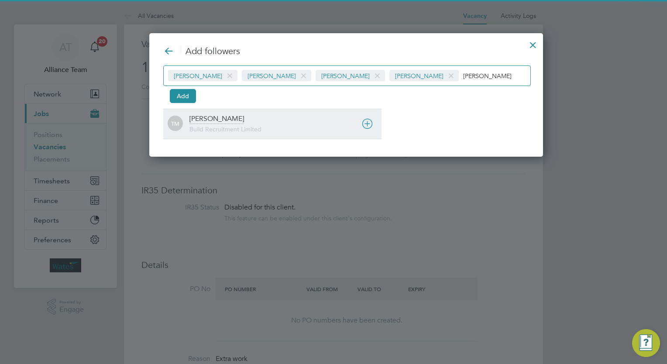
click at [271, 118] on div "[PERSON_NAME] Build Recruitment Limited" at bounding box center [286, 123] width 192 height 19
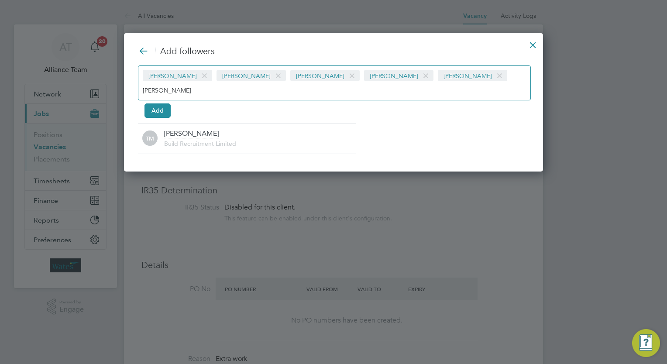
click at [198, 84] on input "[PERSON_NAME]" at bounding box center [170, 89] width 55 height 11
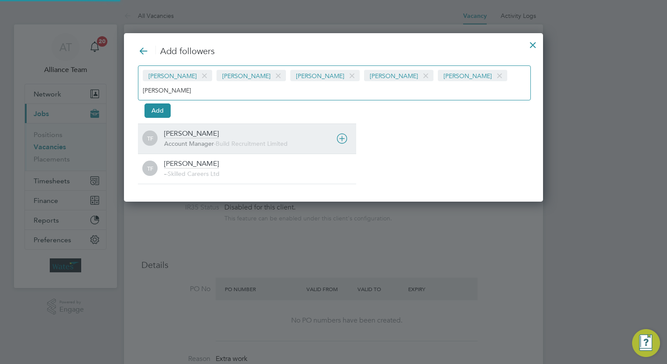
type input "[PERSON_NAME]"
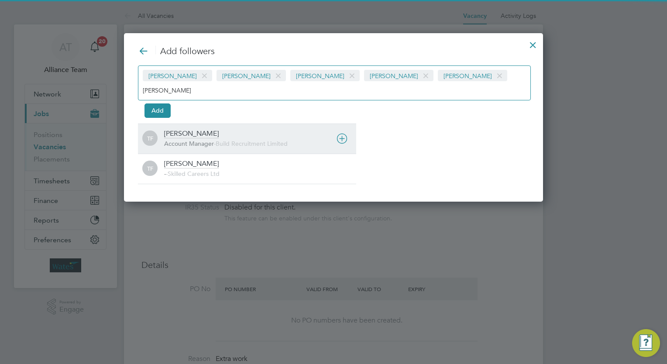
click at [281, 140] on span "Build Recruitment Limited" at bounding box center [252, 144] width 72 height 8
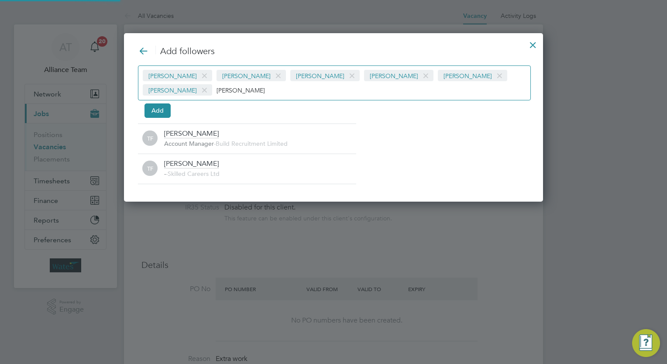
click at [474, 87] on div "[PERSON_NAME] [PERSON_NAME] [PERSON_NAME] [PERSON_NAME] [PERSON_NAME] [PERSON_N…" at bounding box center [334, 83] width 393 height 35
type input "t"
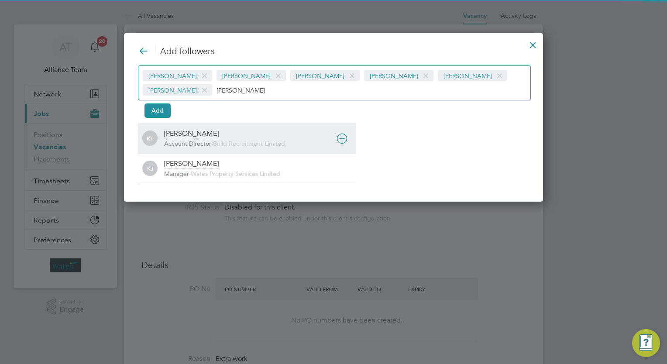
type input "[PERSON_NAME]"
click at [263, 145] on span "Build Recruitment Limited" at bounding box center [249, 144] width 72 height 8
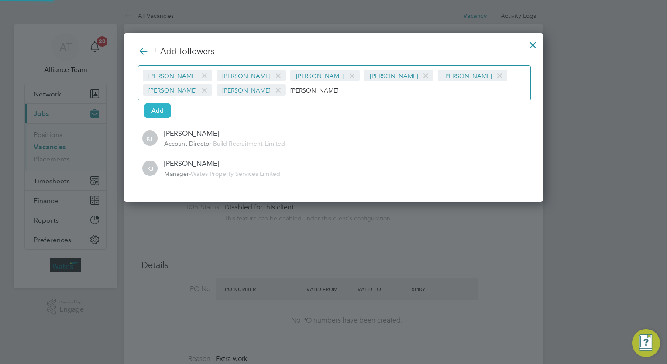
click at [149, 115] on button "Add" at bounding box center [158, 111] width 26 height 14
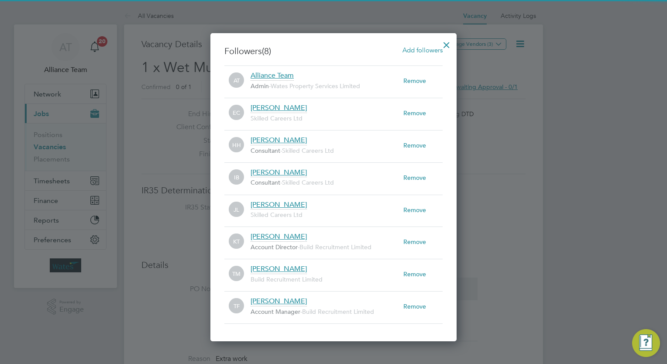
click at [449, 44] on div at bounding box center [447, 43] width 16 height 16
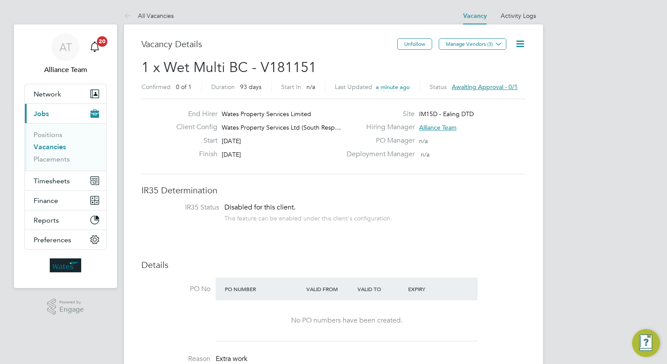
drag, startPoint x: 315, startPoint y: 71, endPoint x: 300, endPoint y: 71, distance: 14.9
click at [300, 71] on span "1 x Wet Multi BC - V181151" at bounding box center [229, 67] width 175 height 17
click at [306, 69] on span "1 x Wet Multi BC - V181151" at bounding box center [229, 67] width 175 height 17
drag, startPoint x: 321, startPoint y: 68, endPoint x: 262, endPoint y: 69, distance: 58.5
click at [262, 69] on h2 "1 x Wet Multi BC - V181151 Confirmed 0 of 1 Duration 93 days Start In n/a Last …" at bounding box center [334, 77] width 384 height 37
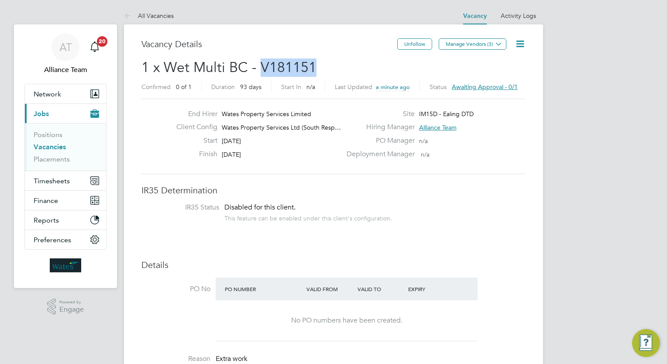
click at [262, 69] on span "1 x Wet Multi BC - V181151" at bounding box center [229, 67] width 175 height 17
copy span "V181151"
